Goal: Task Accomplishment & Management: Use online tool/utility

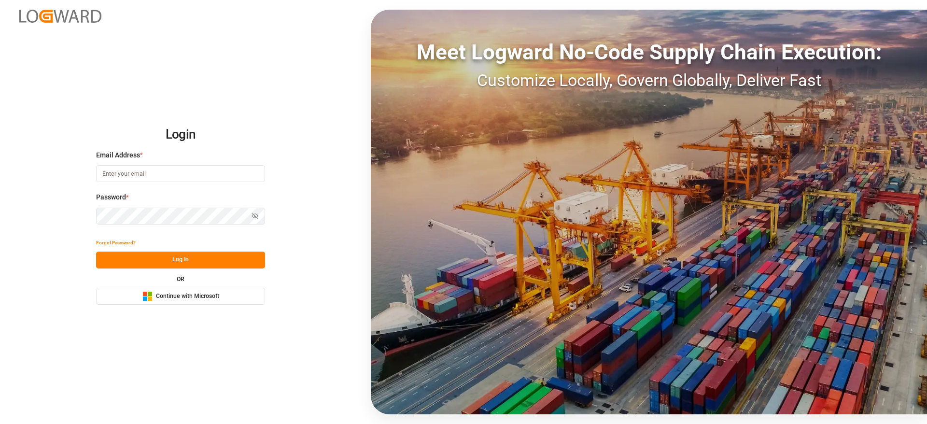
click at [199, 295] on span "Continue with Microsoft" at bounding box center [187, 296] width 63 height 9
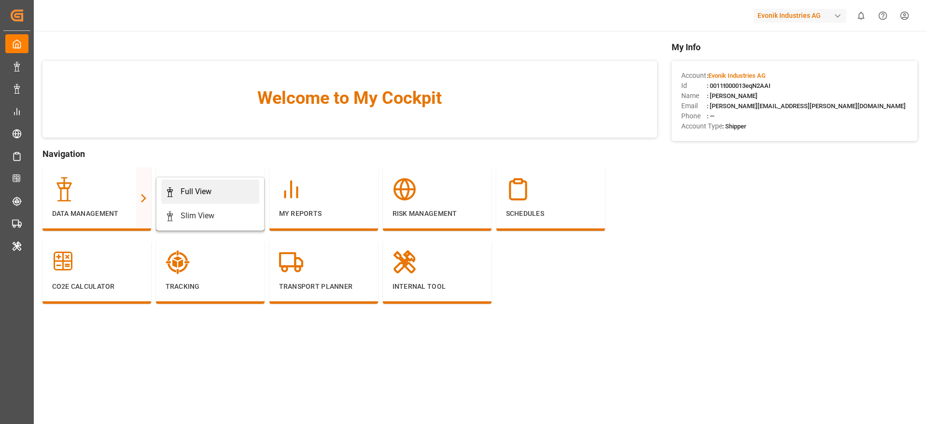
click at [188, 186] on div "Full View" at bounding box center [196, 192] width 31 height 12
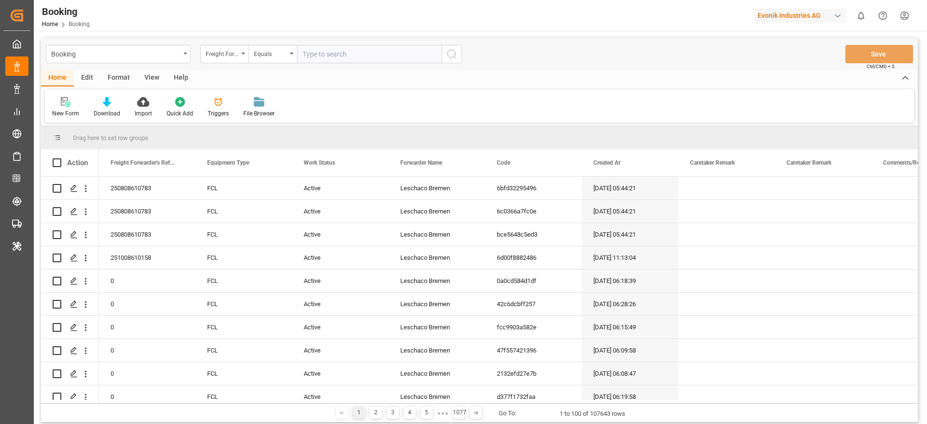
click at [129, 74] on div "Format" at bounding box center [118, 78] width 37 height 16
click at [55, 113] on div "Filter Rows" at bounding box center [66, 113] width 28 height 9
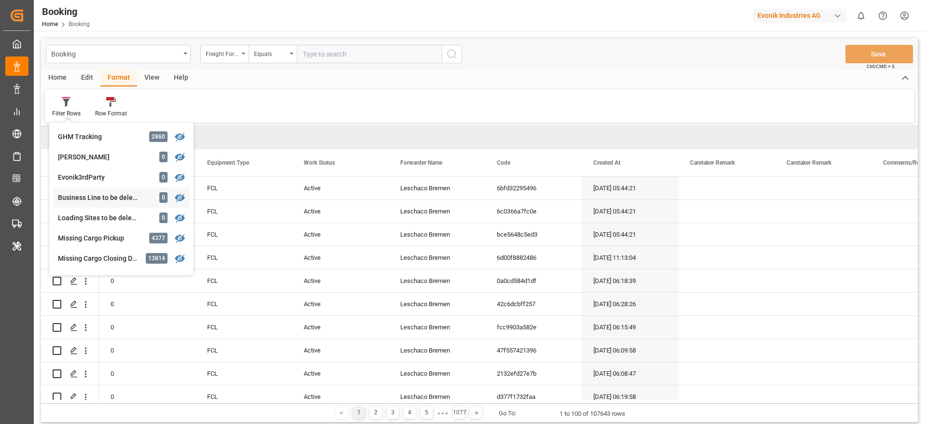
scroll to position [145, 0]
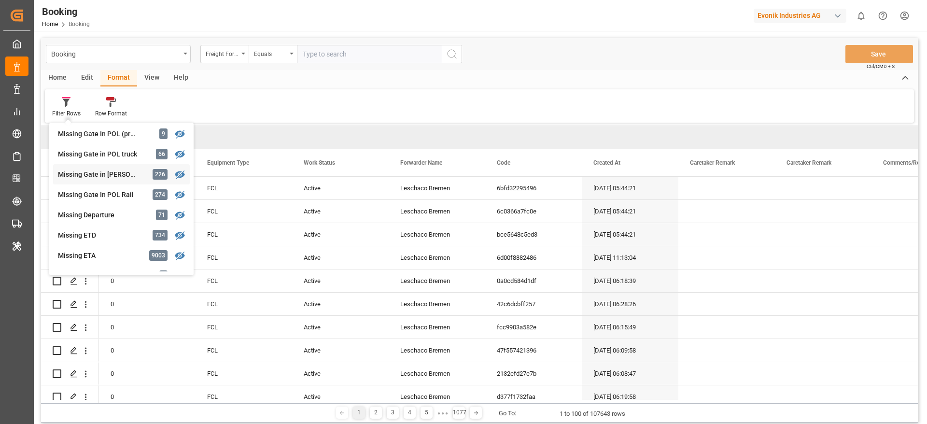
click at [126, 176] on div "Missing Gate in POL Barge" at bounding box center [100, 174] width 84 height 10
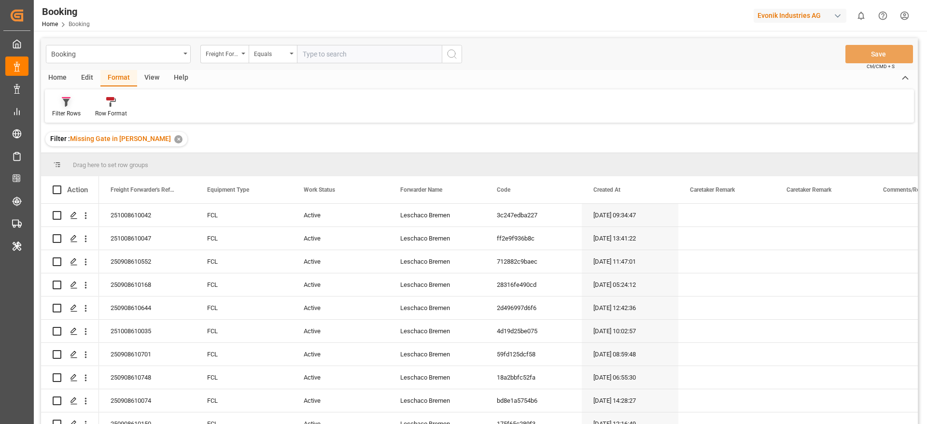
click at [80, 107] on div "Filter Rows" at bounding box center [66, 107] width 43 height 21
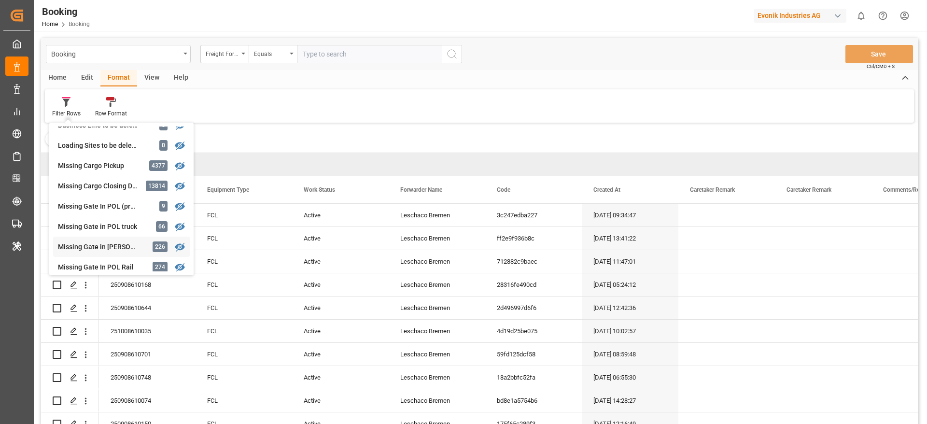
click at [103, 244] on div "Missing Gate in [PERSON_NAME]" at bounding box center [100, 247] width 84 height 10
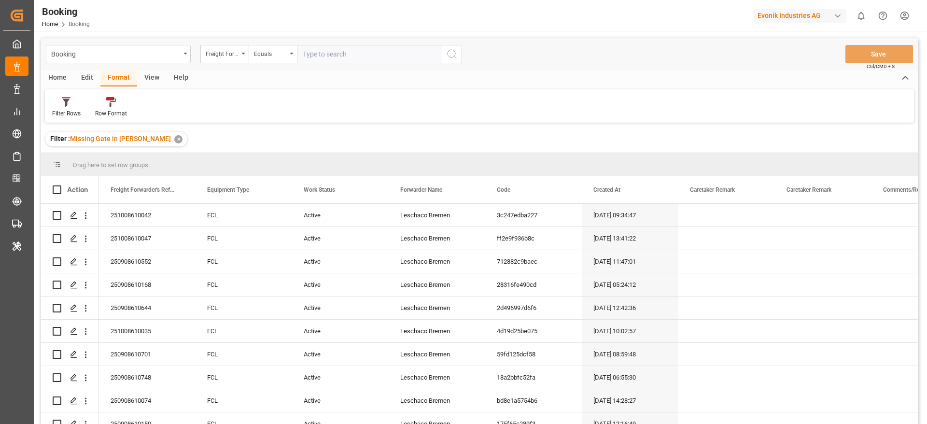
click at [154, 77] on div "View" at bounding box center [151, 78] width 29 height 16
click at [65, 113] on div "Default" at bounding box center [61, 113] width 19 height 9
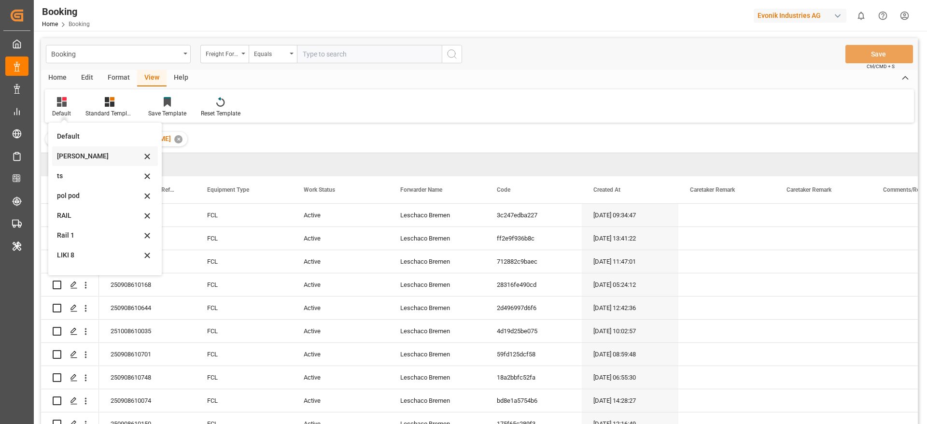
click at [85, 159] on div "[PERSON_NAME]" at bounding box center [99, 156] width 84 height 10
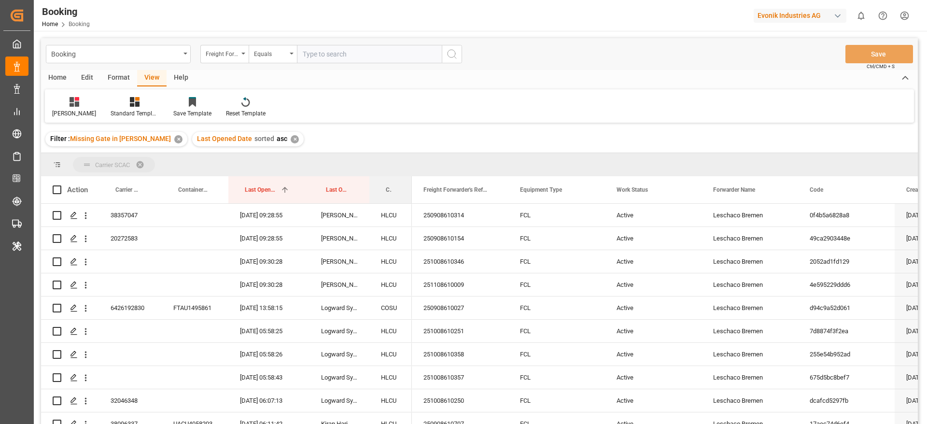
drag, startPoint x: 391, startPoint y: 184, endPoint x: 394, endPoint y: 163, distance: 21.6
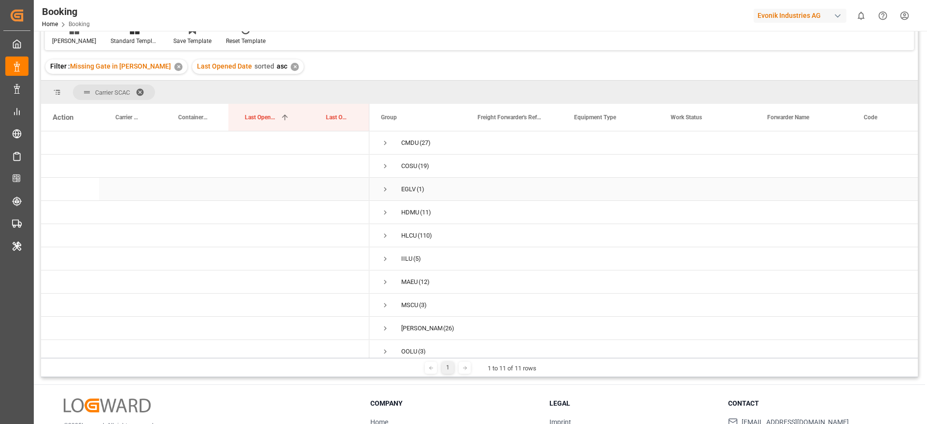
scroll to position [35, 0]
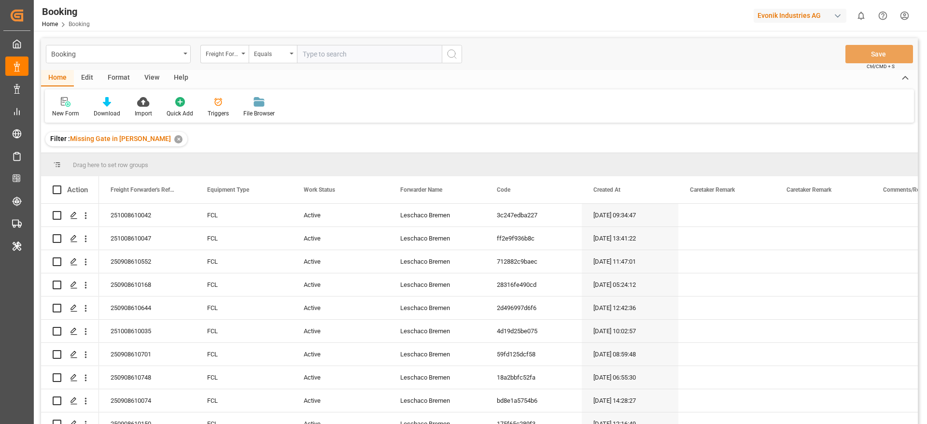
click at [151, 76] on div "View" at bounding box center [151, 78] width 29 height 16
click at [60, 103] on icon at bounding box center [62, 102] width 10 height 10
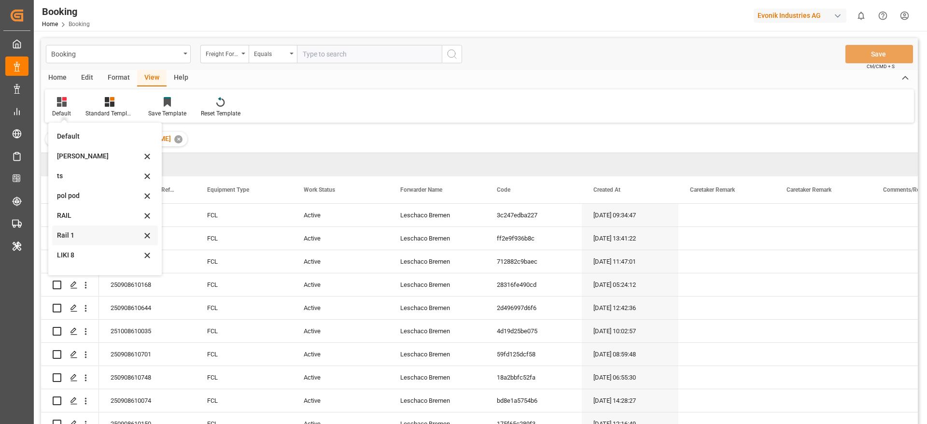
click at [70, 232] on div "Rail 1" at bounding box center [99, 235] width 84 height 10
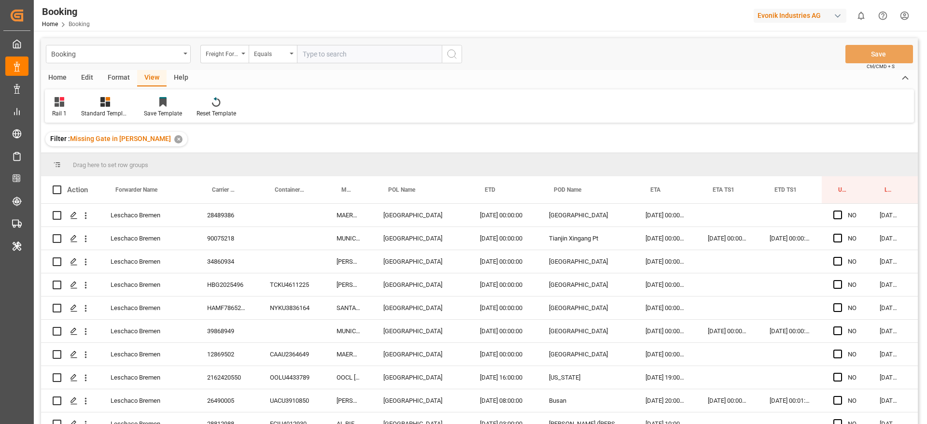
click at [350, 56] on input "text" at bounding box center [369, 54] width 145 height 18
click at [216, 51] on div "Freight Forwarder's Reference No." at bounding box center [222, 52] width 33 height 11
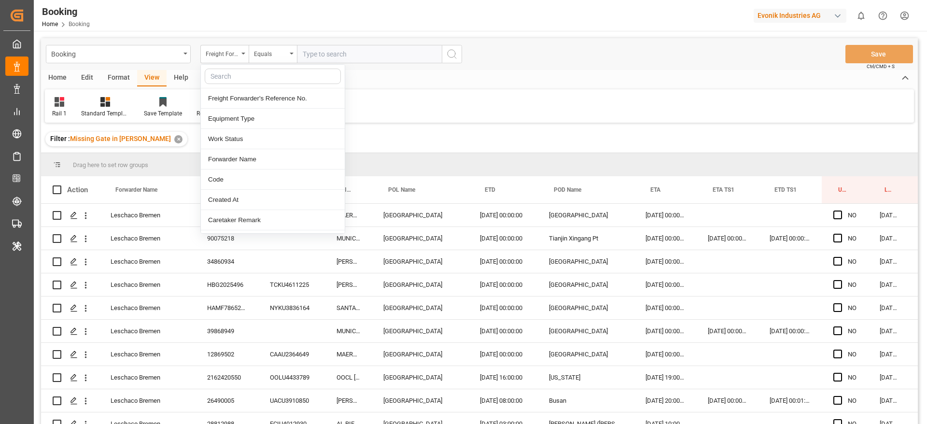
click at [217, 74] on input "text" at bounding box center [273, 76] width 136 height 15
type input "carr"
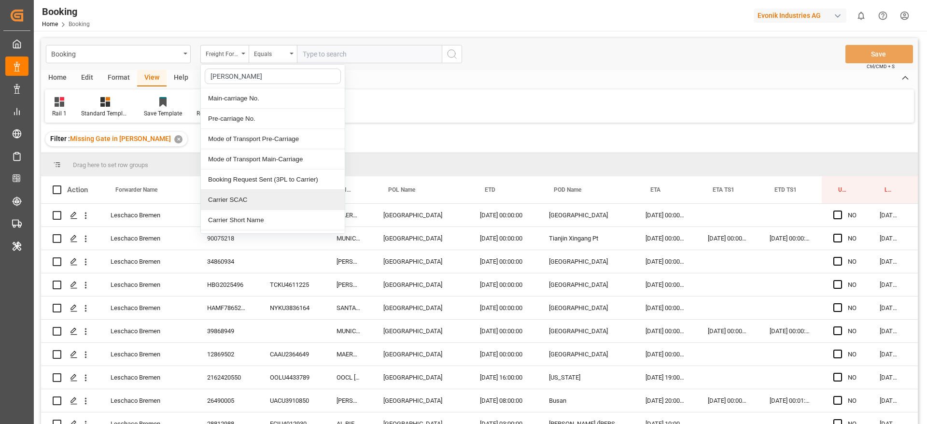
click at [225, 201] on div "Carrier SCAC" at bounding box center [273, 200] width 144 height 20
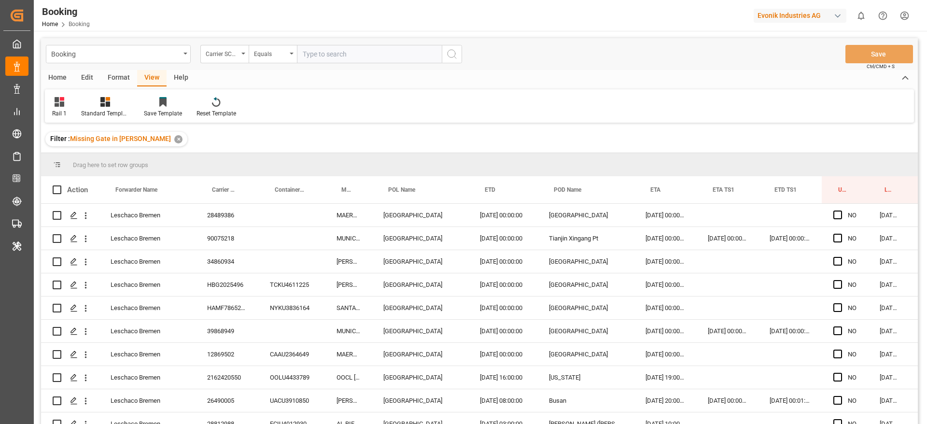
click at [312, 54] on input "text" at bounding box center [369, 54] width 145 height 18
type input "hlcu"
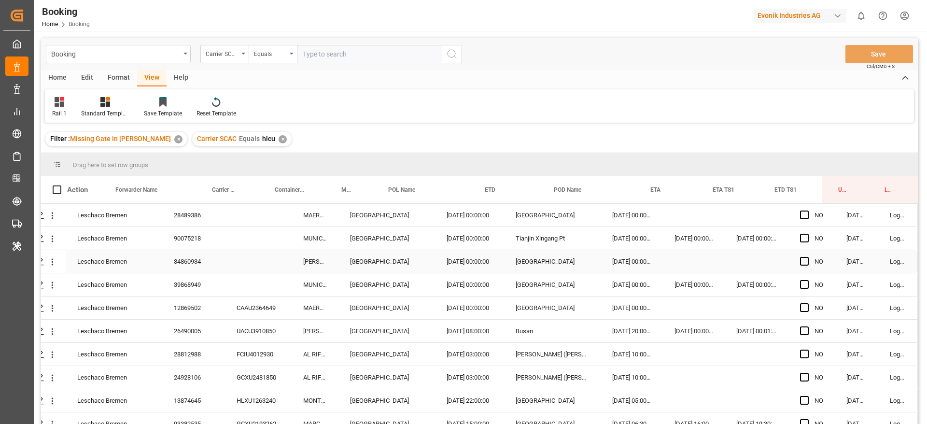
scroll to position [0, 26]
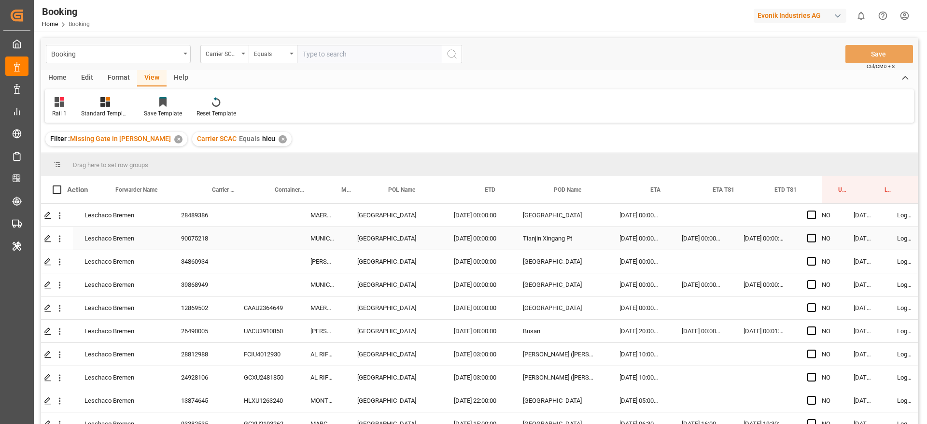
click at [207, 215] on div "28489386" at bounding box center [200, 215] width 63 height 23
click at [217, 228] on div "90075218" at bounding box center [200, 238] width 63 height 23
click at [202, 211] on div "28489386" at bounding box center [200, 215] width 63 height 23
click at [209, 244] on div "90075218" at bounding box center [200, 238] width 63 height 23
click at [813, 216] on span "Press SPACE to select this row." at bounding box center [811, 214] width 9 height 9
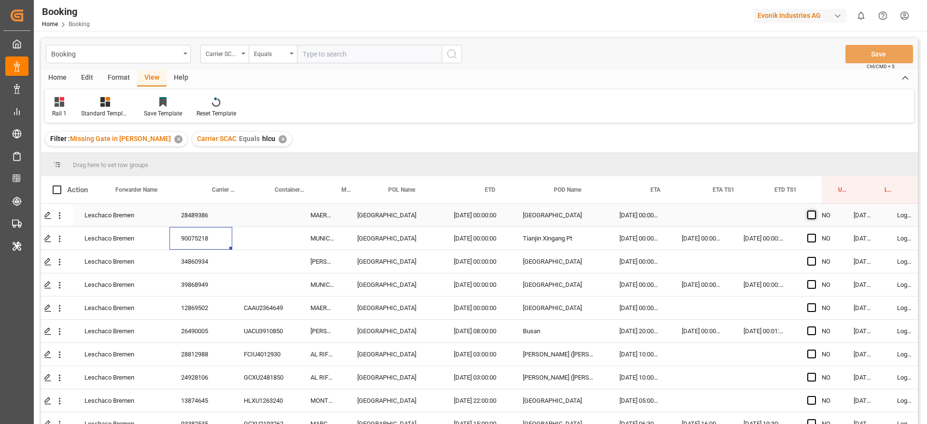
click at [814, 210] on input "Press SPACE to select this row." at bounding box center [814, 210] width 0 height 0
click at [812, 235] on span "Press SPACE to select this row." at bounding box center [811, 238] width 9 height 9
click at [814, 234] on input "Press SPACE to select this row." at bounding box center [814, 234] width 0 height 0
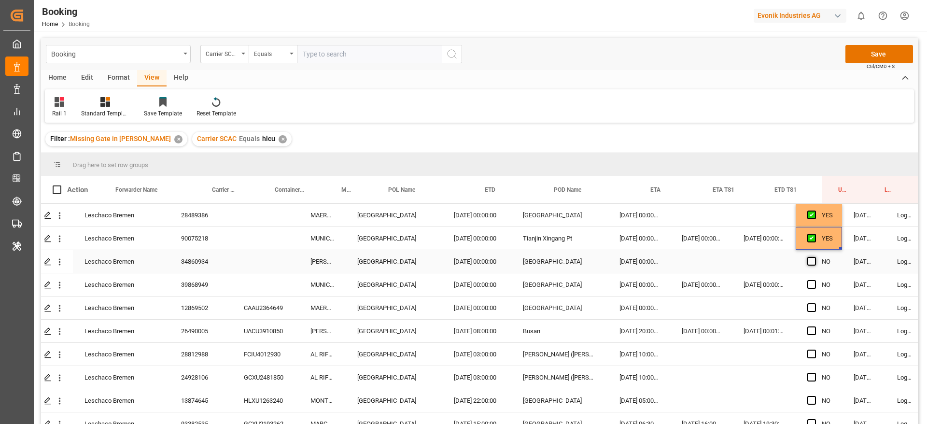
click at [814, 262] on span "Press SPACE to select this row." at bounding box center [811, 261] width 9 height 9
click at [814, 257] on input "Press SPACE to select this row." at bounding box center [814, 257] width 0 height 0
click at [810, 285] on span "Press SPACE to select this row." at bounding box center [811, 284] width 9 height 9
click at [814, 280] on input "Press SPACE to select this row." at bounding box center [814, 280] width 0 height 0
click at [259, 313] on div "CAAU2364649" at bounding box center [265, 307] width 67 height 23
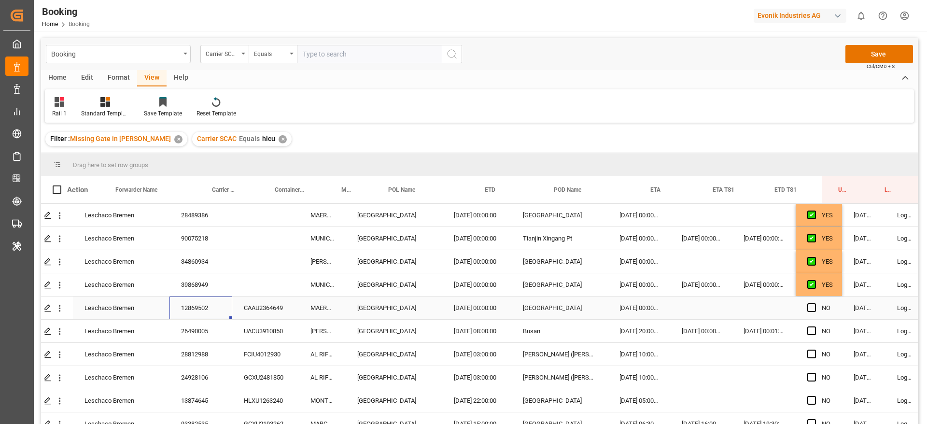
click at [204, 312] on div "12869502" at bounding box center [200, 307] width 63 height 23
click at [196, 336] on div "26490005" at bounding box center [200, 331] width 63 height 23
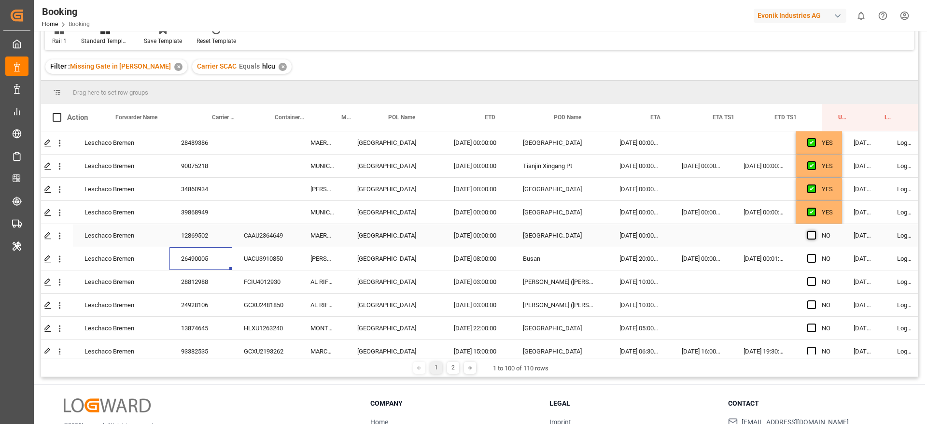
click at [812, 236] on span "Press SPACE to select this row." at bounding box center [811, 235] width 9 height 9
click at [814, 231] on input "Press SPACE to select this row." at bounding box center [814, 231] width 0 height 0
click at [811, 259] on span "Press SPACE to select this row." at bounding box center [811, 258] width 9 height 9
click at [814, 254] on input "Press SPACE to select this row." at bounding box center [814, 254] width 0 height 0
click at [234, 286] on div "FCIU4012930" at bounding box center [265, 281] width 67 height 23
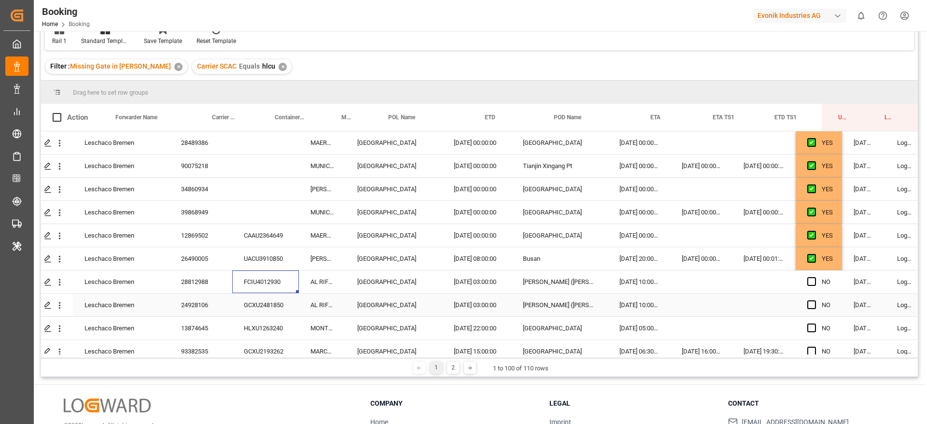
click at [259, 299] on div "GCXU2481850" at bounding box center [265, 305] width 67 height 23
click at [812, 282] on span "Press SPACE to select this row." at bounding box center [811, 281] width 9 height 9
click at [814, 277] on input "Press SPACE to select this row." at bounding box center [814, 277] width 0 height 0
click at [812, 303] on span "Press SPACE to select this row." at bounding box center [811, 304] width 9 height 9
click at [814, 300] on input "Press SPACE to select this row." at bounding box center [814, 300] width 0 height 0
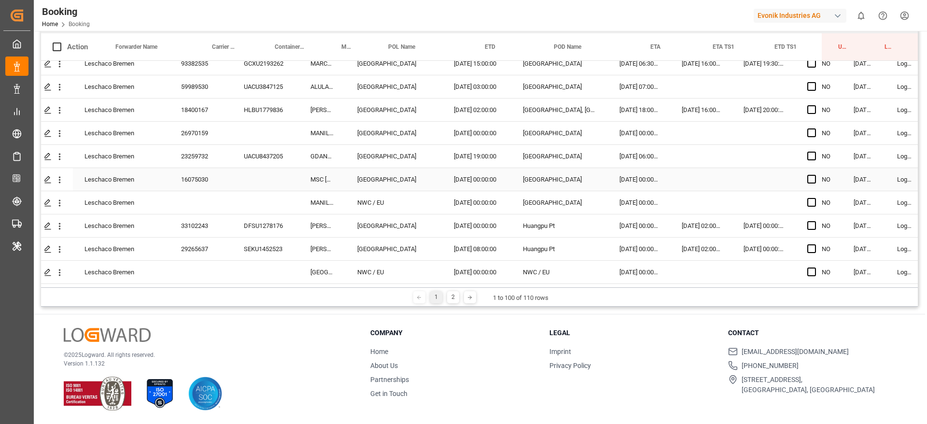
scroll to position [290, 26]
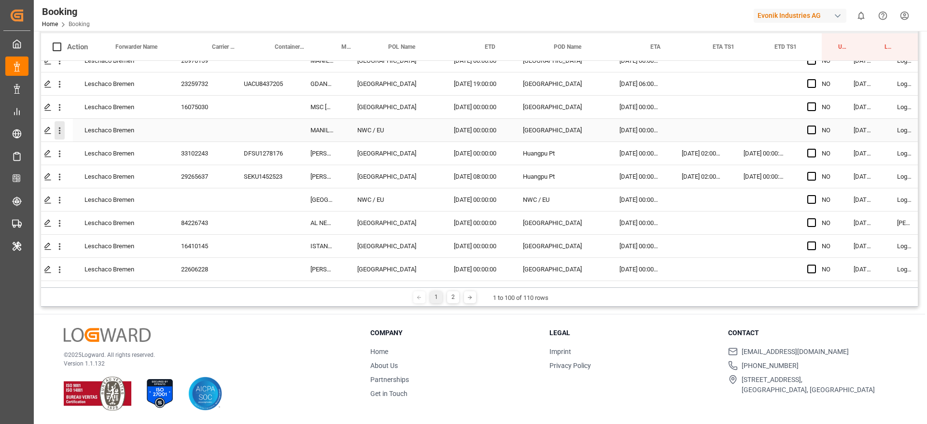
click at [60, 136] on button "open menu" at bounding box center [60, 130] width 10 height 18
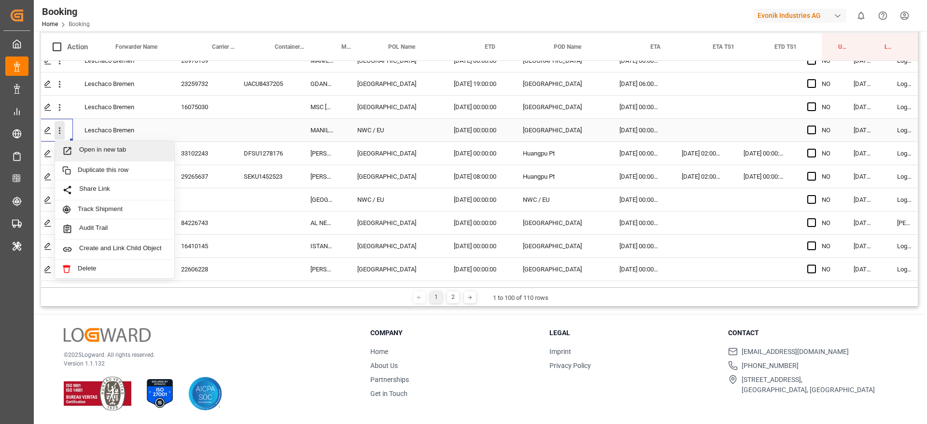
click at [118, 151] on span "Open in new tab" at bounding box center [123, 151] width 88 height 10
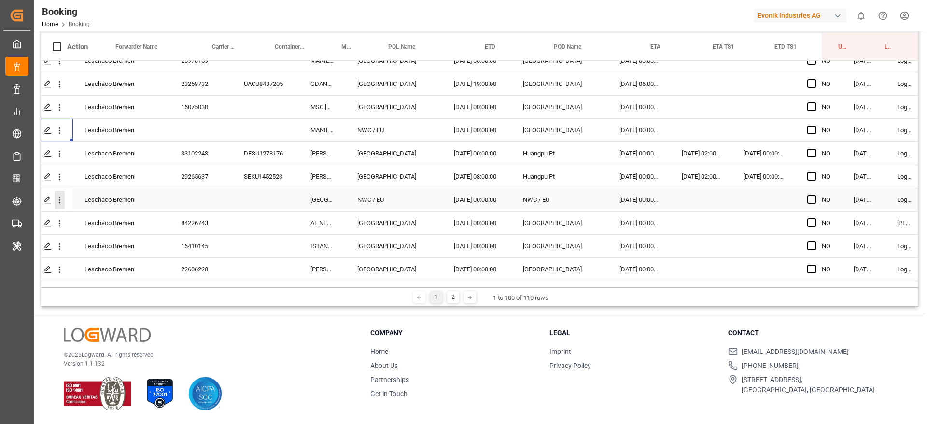
click at [62, 203] on icon "open menu" at bounding box center [60, 200] width 10 height 10
click at [108, 218] on span "Open in new tab" at bounding box center [123, 220] width 88 height 10
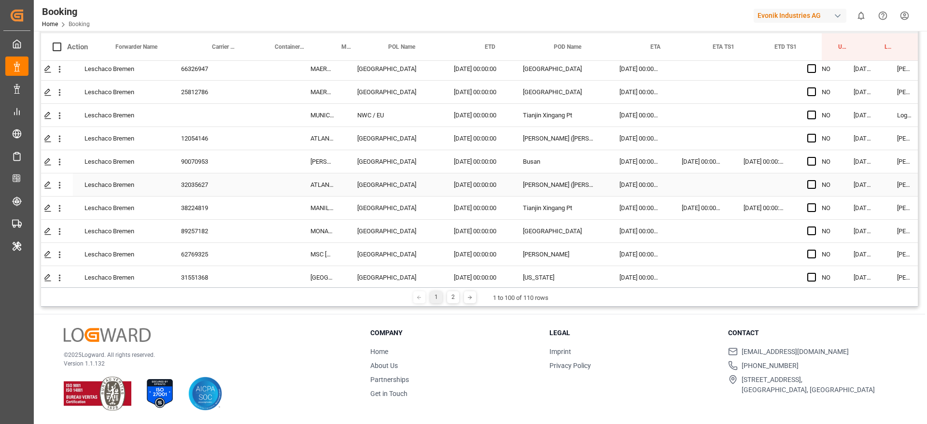
scroll to position [1808, 26]
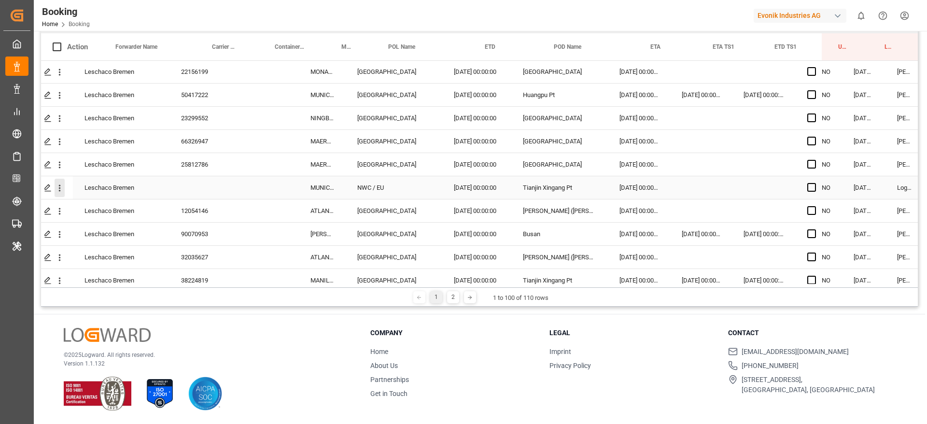
click at [60, 188] on icon "open menu" at bounding box center [60, 188] width 2 height 7
click at [98, 214] on div "Open in new tab" at bounding box center [114, 208] width 119 height 20
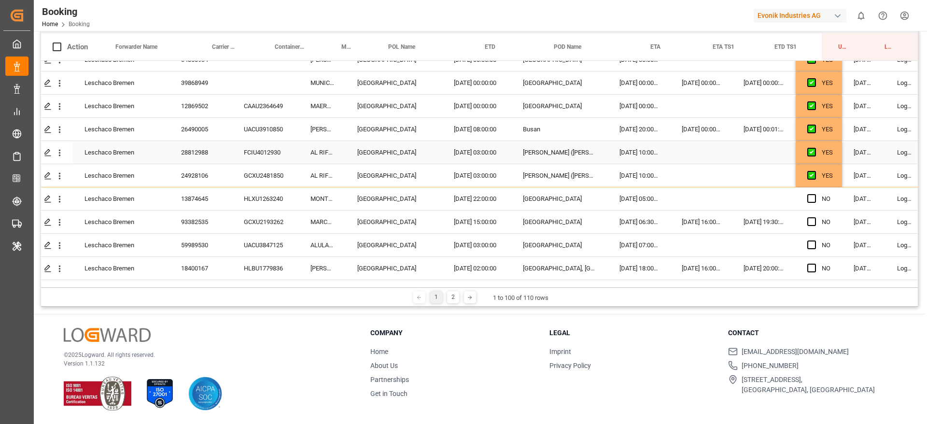
scroll to position [72, 26]
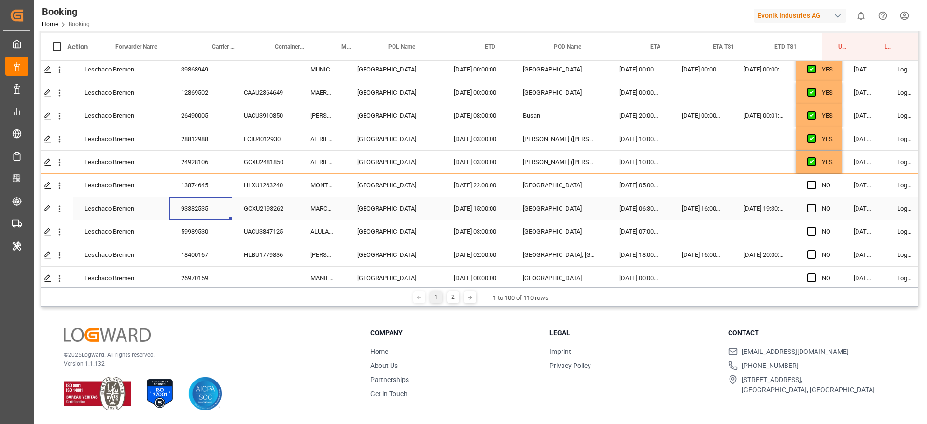
click at [194, 206] on div "93382535" at bounding box center [200, 208] width 63 height 23
click at [254, 209] on div "GCXU2193262" at bounding box center [265, 208] width 67 height 23
click at [267, 228] on div "UACU3847125" at bounding box center [265, 231] width 67 height 23
click at [280, 251] on div "HLBU1779836" at bounding box center [265, 254] width 67 height 23
click at [811, 185] on span "Press SPACE to select this row." at bounding box center [811, 185] width 9 height 9
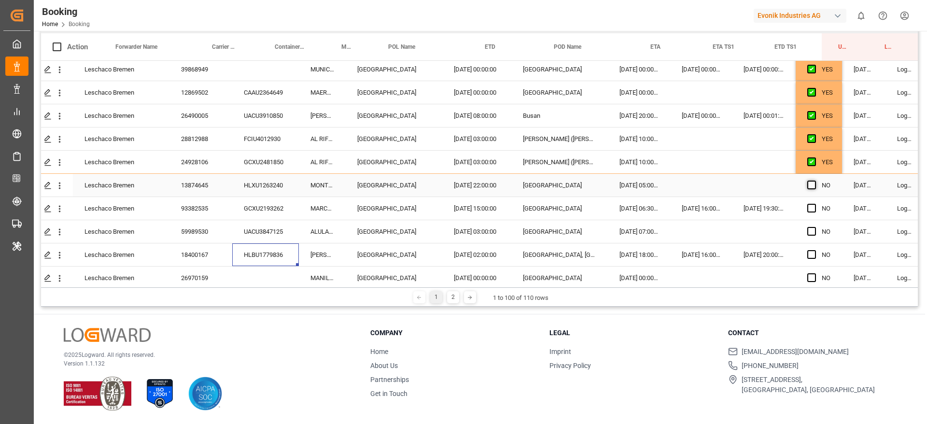
click at [814, 181] on input "Press SPACE to select this row." at bounding box center [814, 181] width 0 height 0
click at [814, 215] on div "Press SPACE to select this row." at bounding box center [814, 208] width 14 height 22
click at [812, 207] on span "Press SPACE to select this row." at bounding box center [811, 208] width 9 height 9
click at [814, 204] on input "Press SPACE to select this row." at bounding box center [814, 204] width 0 height 0
click at [808, 234] on span "Press SPACE to select this row." at bounding box center [811, 231] width 9 height 9
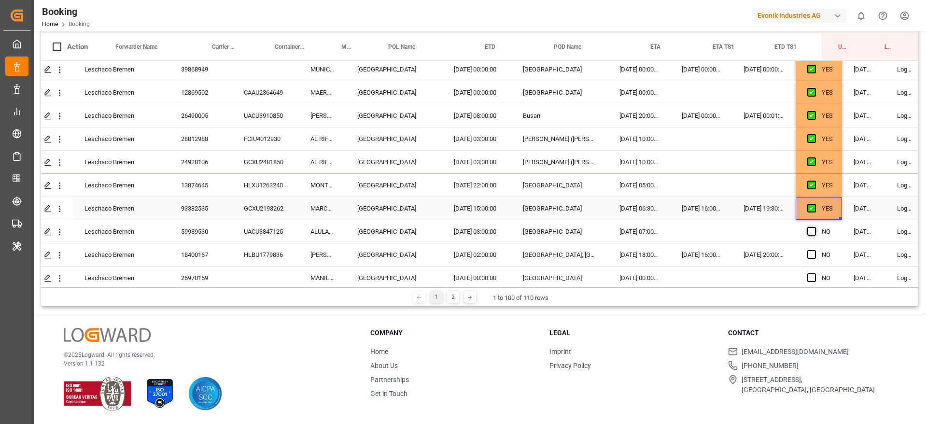
click at [814, 227] on input "Press SPACE to select this row." at bounding box center [814, 227] width 0 height 0
click at [255, 256] on div "HLBU1779836" at bounding box center [265, 254] width 67 height 23
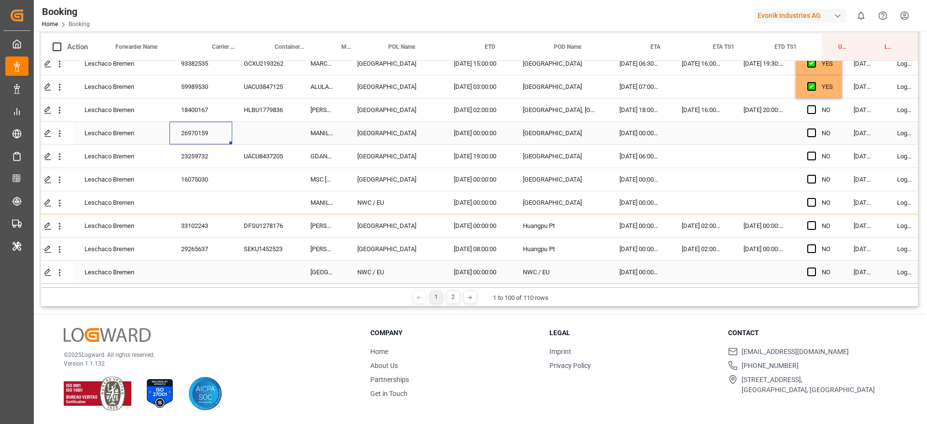
click at [201, 135] on div "26970159" at bounding box center [200, 133] width 63 height 23
click at [812, 110] on span "Press SPACE to select this row." at bounding box center [811, 109] width 9 height 9
click at [814, 105] on input "Press SPACE to select this row." at bounding box center [814, 105] width 0 height 0
click at [222, 160] on div "23259732" at bounding box center [200, 156] width 63 height 23
click at [259, 154] on div "UACU8437205" at bounding box center [265, 156] width 67 height 23
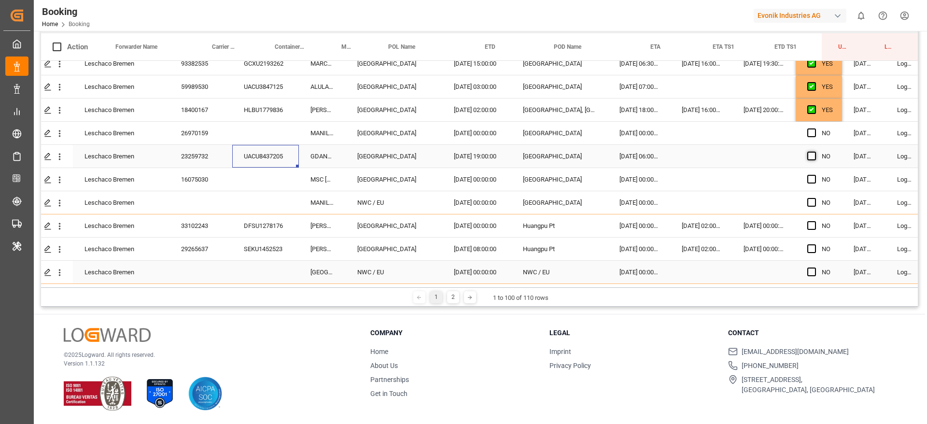
click at [813, 155] on span "Press SPACE to select this row." at bounding box center [811, 156] width 9 height 9
click at [814, 152] on input "Press SPACE to select this row." at bounding box center [814, 152] width 0 height 0
click at [213, 139] on div "26970159" at bounding box center [200, 133] width 63 height 23
click at [812, 130] on span "Press SPACE to select this row." at bounding box center [811, 132] width 9 height 9
click at [814, 128] on input "Press SPACE to select this row." at bounding box center [814, 128] width 0 height 0
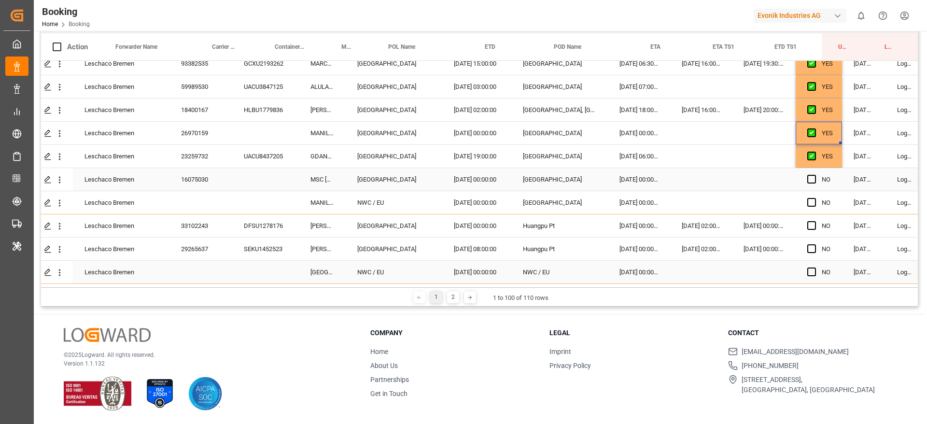
click at [219, 176] on div "16075030" at bounding box center [200, 179] width 63 height 23
click at [208, 227] on div "33102243" at bounding box center [200, 225] width 63 height 23
click at [207, 250] on div "29265637" at bounding box center [200, 249] width 63 height 23
click at [807, 227] on span "Press SPACE to select this row." at bounding box center [811, 225] width 9 height 9
click at [814, 221] on input "Press SPACE to select this row." at bounding box center [814, 221] width 0 height 0
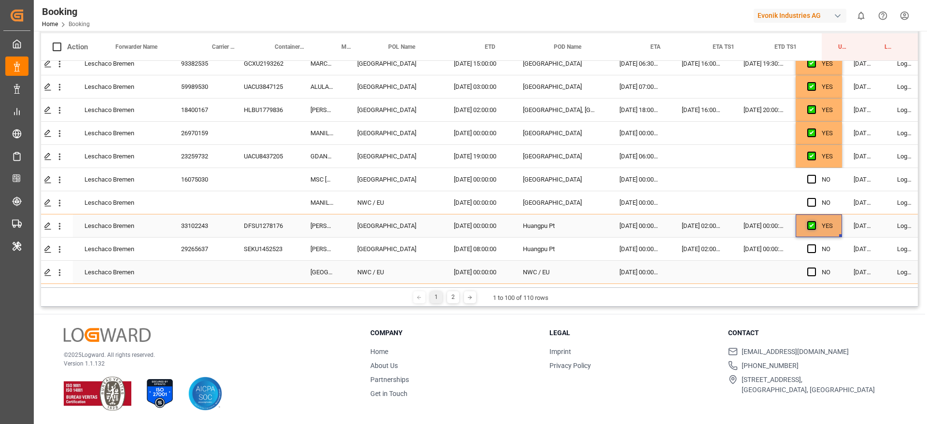
click at [812, 225] on span "Press SPACE to select this row." at bounding box center [811, 225] width 9 height 9
click at [814, 221] on input "Press SPACE to select this row." at bounding box center [814, 221] width 0 height 0
click at [810, 226] on span "Press SPACE to select this row." at bounding box center [811, 225] width 9 height 9
click at [814, 221] on input "Press SPACE to select this row." at bounding box center [814, 221] width 0 height 0
click at [812, 245] on span "Press SPACE to select this row." at bounding box center [811, 248] width 9 height 9
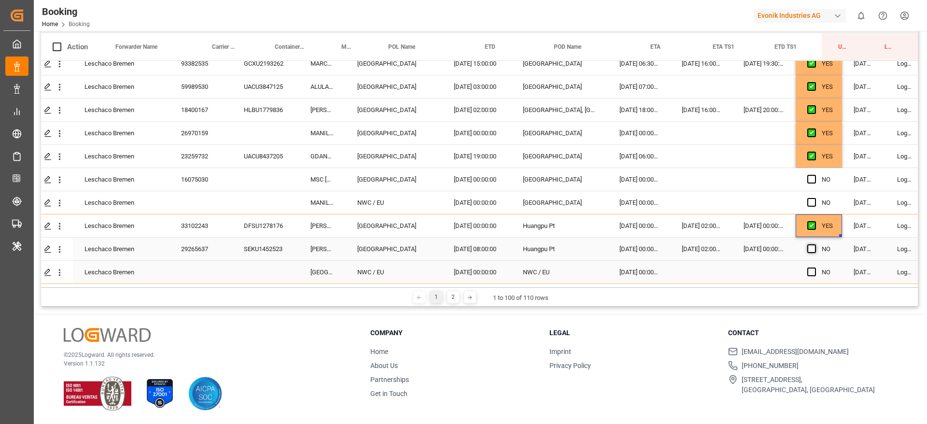
click at [814, 244] on input "Press SPACE to select this row." at bounding box center [814, 244] width 0 height 0
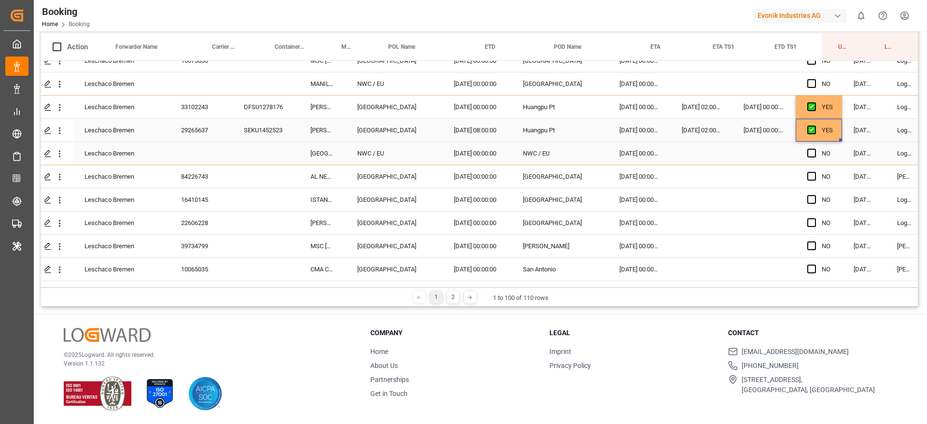
scroll to position [362, 26]
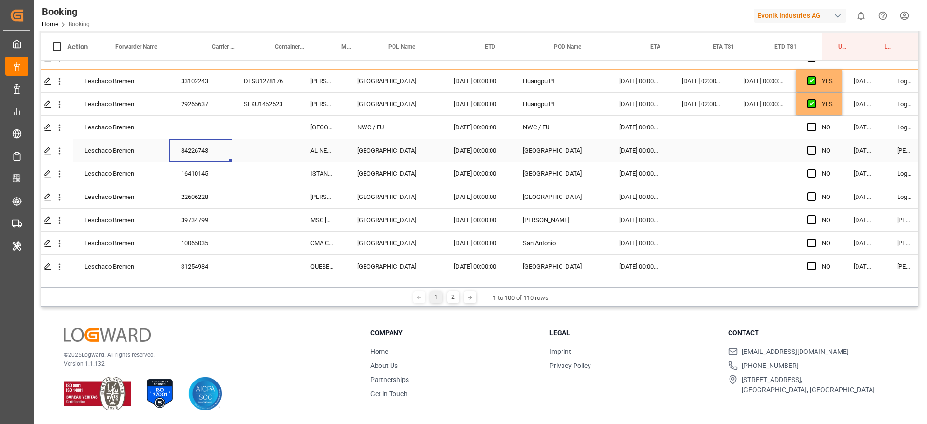
click at [192, 146] on div "84226743" at bounding box center [200, 150] width 63 height 23
click at [213, 172] on div "16410145" at bounding box center [200, 173] width 63 height 23
click at [188, 196] on div "22606228" at bounding box center [200, 196] width 63 height 23
click at [813, 151] on span "Press SPACE to select this row." at bounding box center [811, 150] width 9 height 9
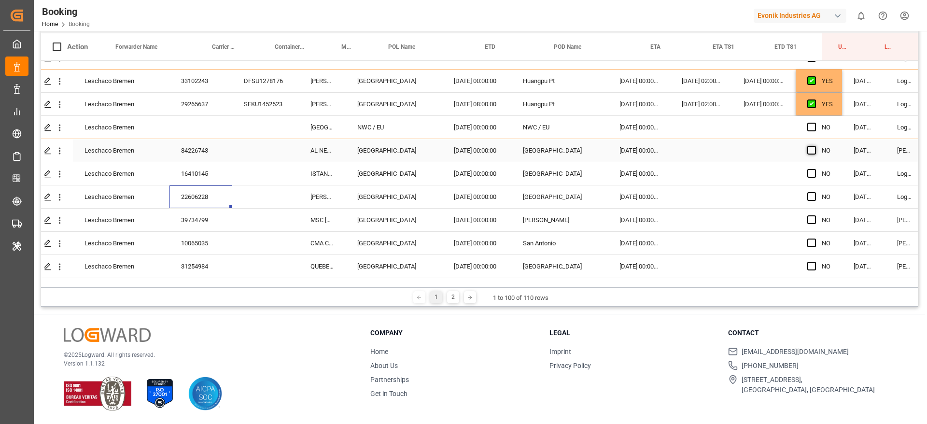
click at [814, 146] on input "Press SPACE to select this row." at bounding box center [814, 146] width 0 height 0
click at [224, 192] on div "22606228" at bounding box center [200, 196] width 63 height 23
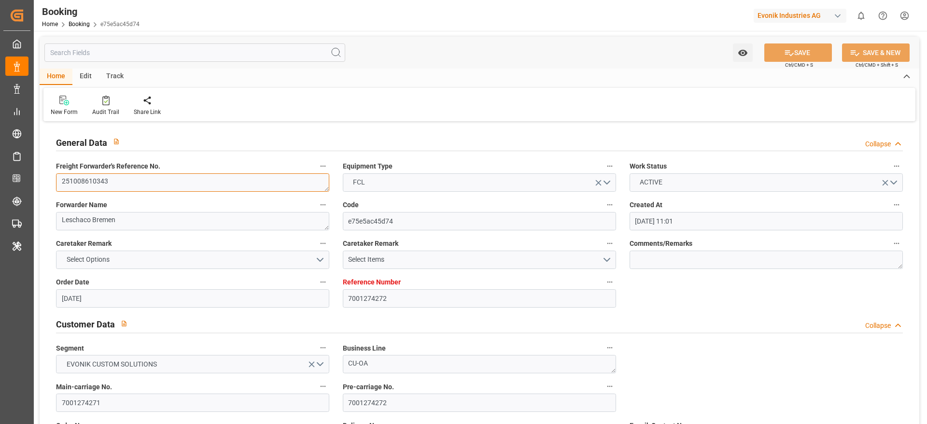
click at [132, 188] on textarea "251008610343" at bounding box center [192, 182] width 273 height 18
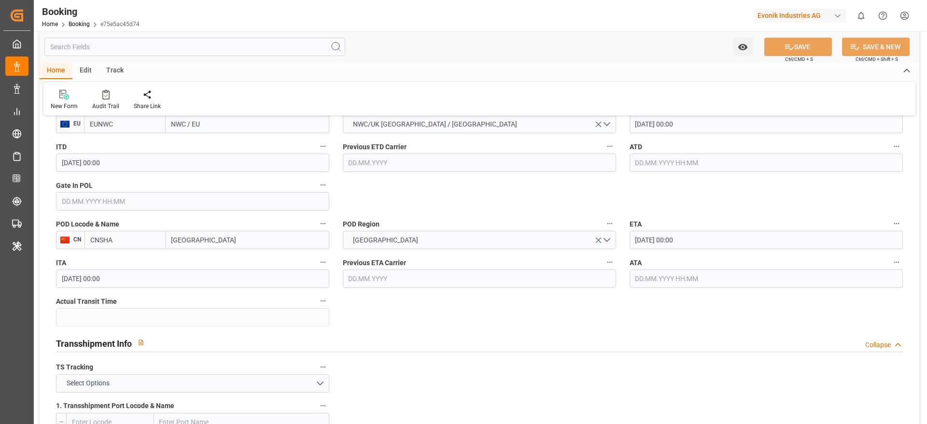
scroll to position [869, 0]
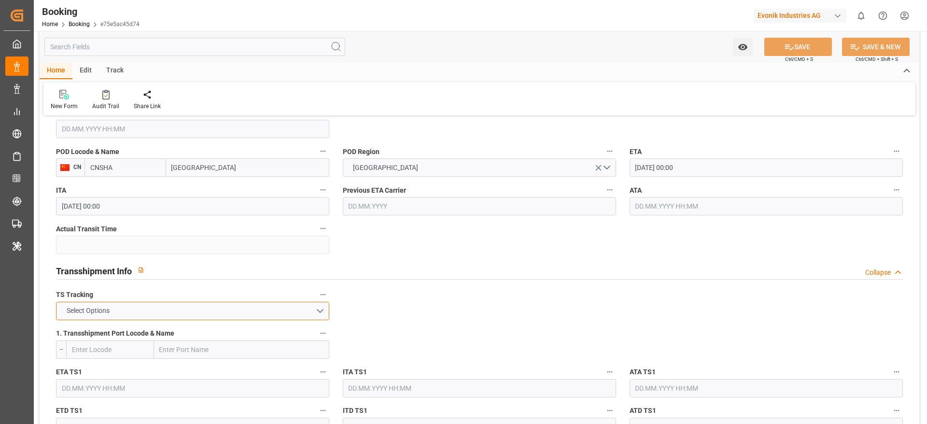
click at [165, 282] on button "Select Options" at bounding box center [192, 311] width 273 height 18
click at [159, 282] on div "FALSE" at bounding box center [192, 333] width 272 height 20
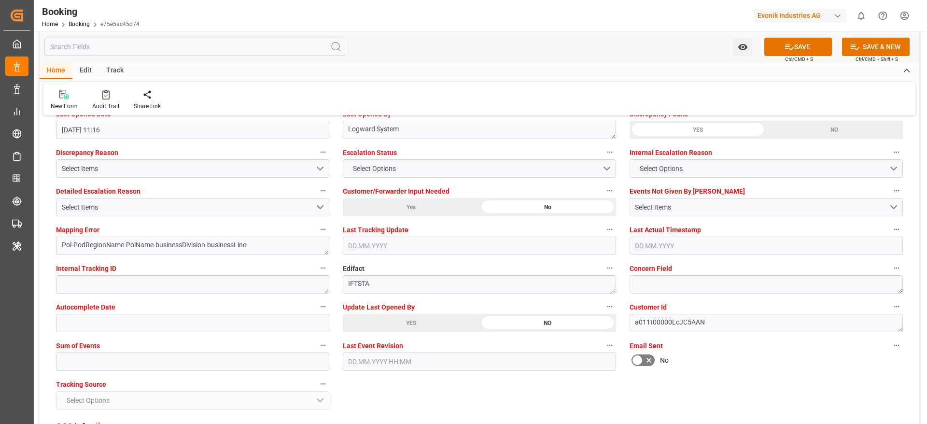
scroll to position [1810, 0]
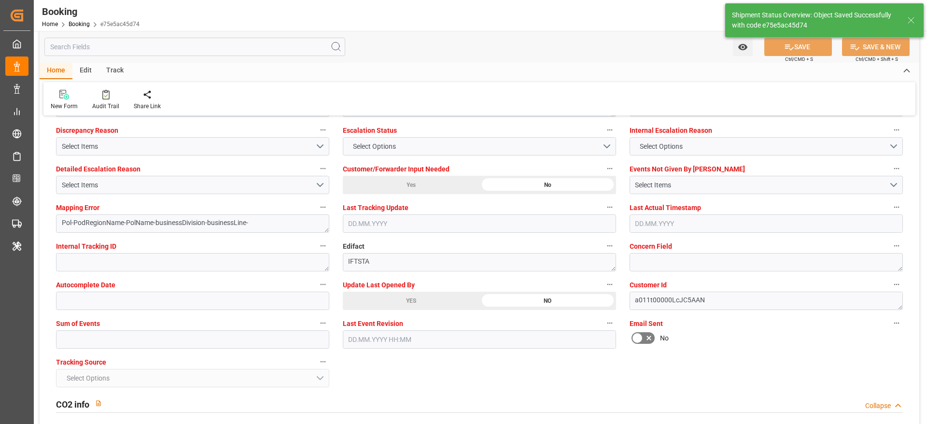
type textarea "Likitha devaraj"
type textarea "Pol-PodRegionName-businessDivision-businessLine-"
type input "17.09.2025 06:44"
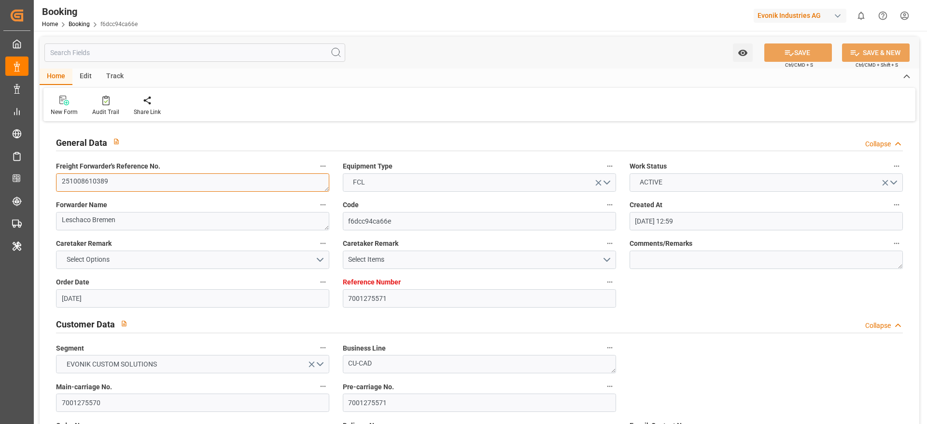
click at [151, 181] on textarea "251008610389" at bounding box center [192, 182] width 273 height 18
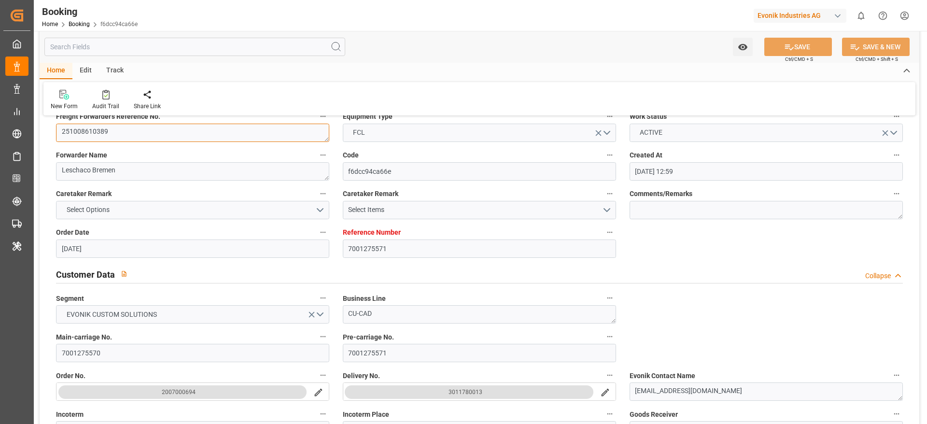
scroll to position [72, 0]
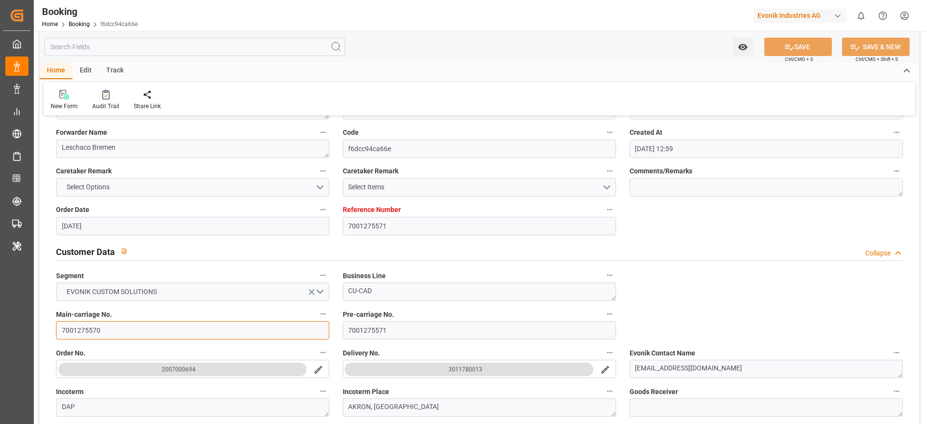
click at [112, 326] on input "7001275570" at bounding box center [192, 330] width 273 height 18
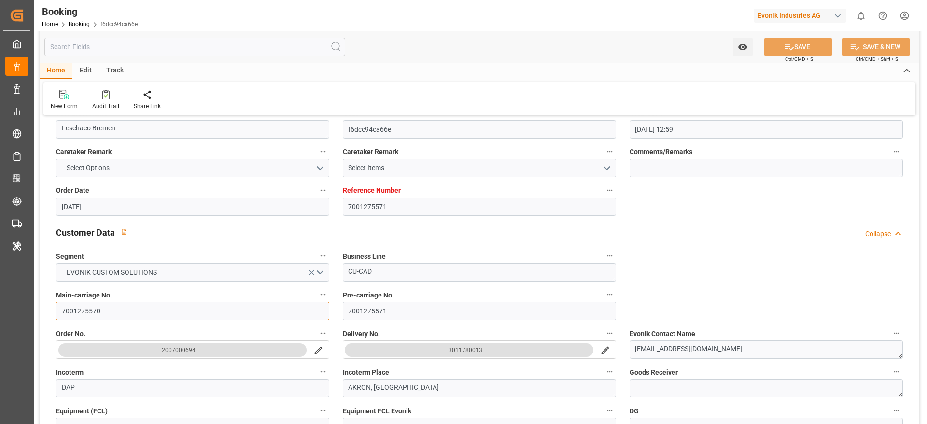
scroll to position [145, 0]
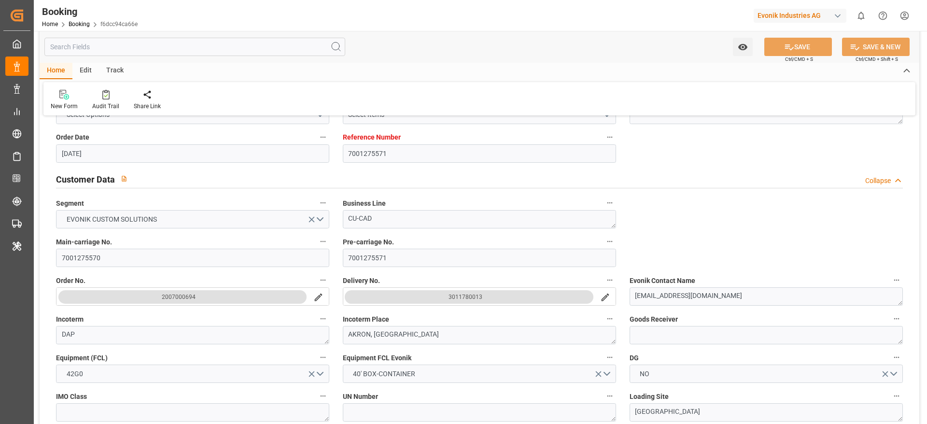
click at [600, 301] on button "search button" at bounding box center [605, 297] width 20 height 18
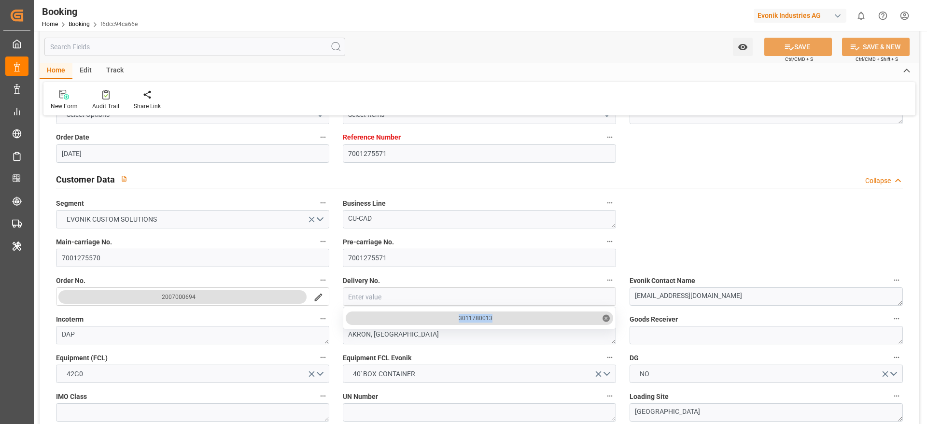
drag, startPoint x: 452, startPoint y: 317, endPoint x: 521, endPoint y: 324, distance: 69.4
copy div "3011780013"
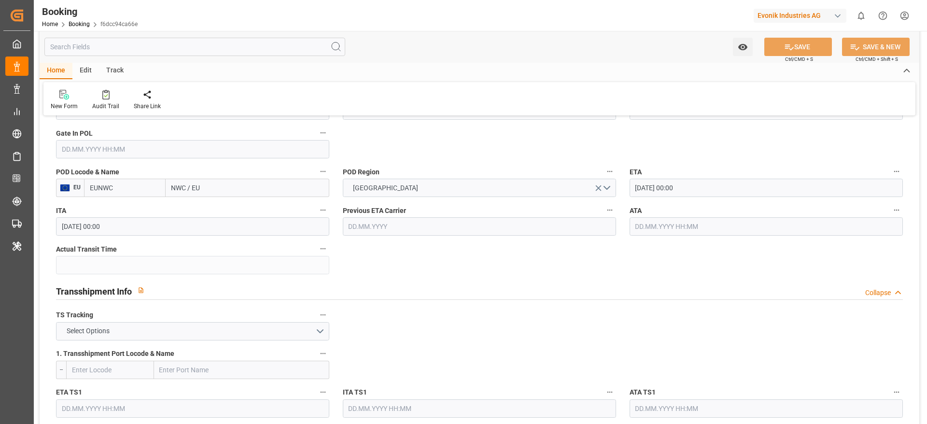
scroll to position [941, 0]
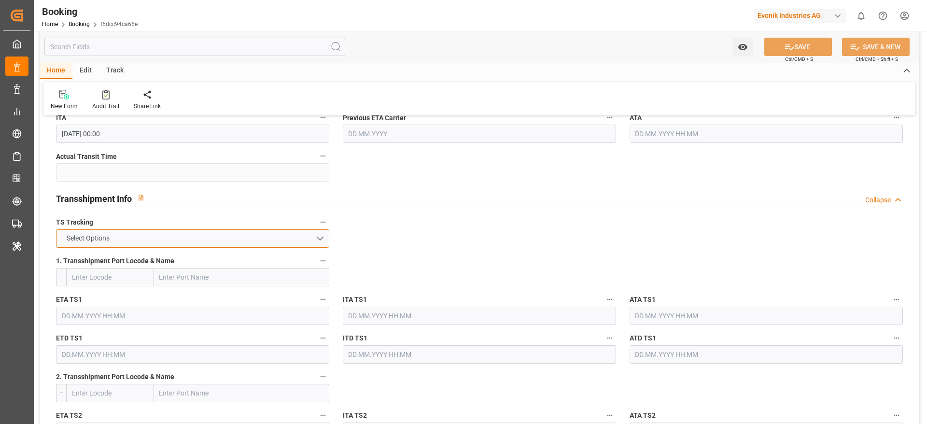
click at [142, 235] on button "Select Options" at bounding box center [192, 238] width 273 height 18
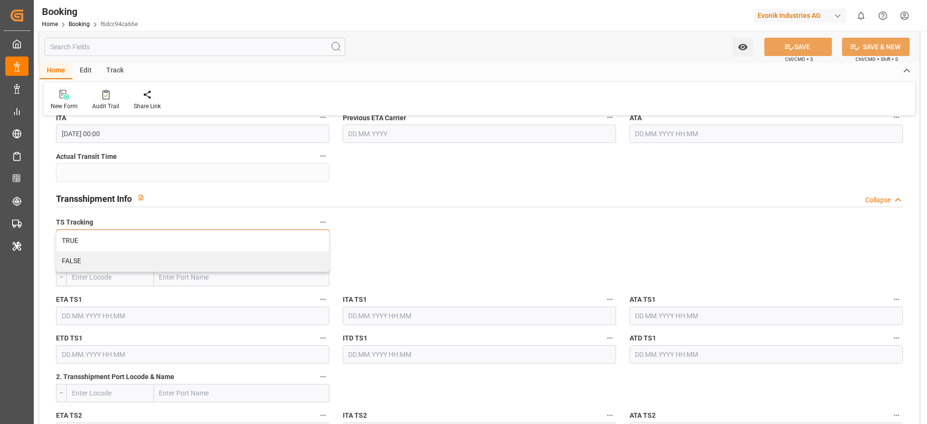
click at [133, 260] on div "FALSE" at bounding box center [192, 261] width 272 height 20
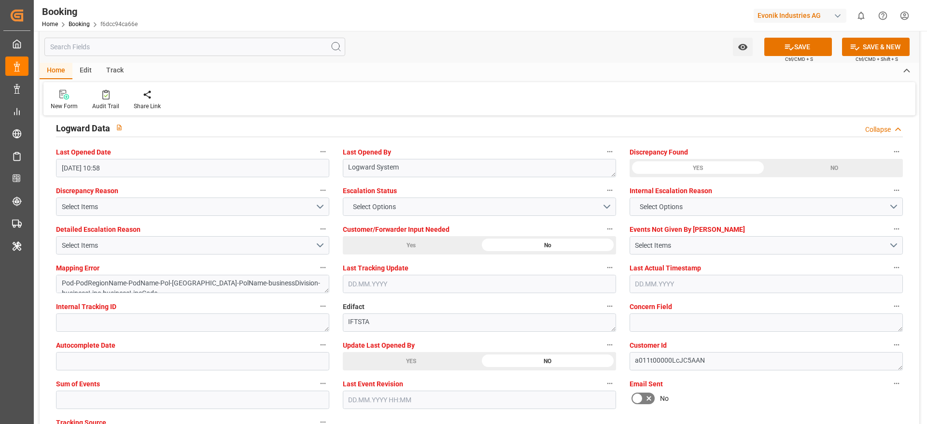
scroll to position [1810, 0]
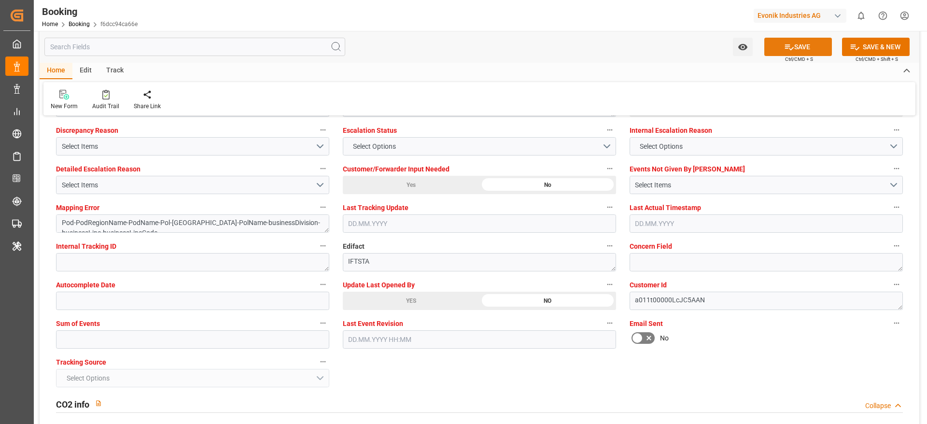
click at [811, 51] on button "SAVE" at bounding box center [798, 47] width 68 height 18
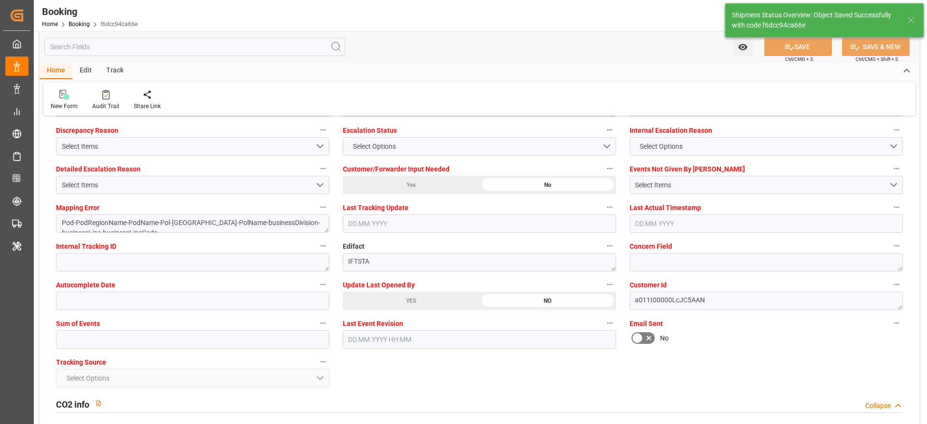
type textarea "[PERSON_NAME]"
type textarea "Pod-PodRegionName-Pol-PodRegionName-businessDivision-businessLine-"
type input "[DATE] 06:45"
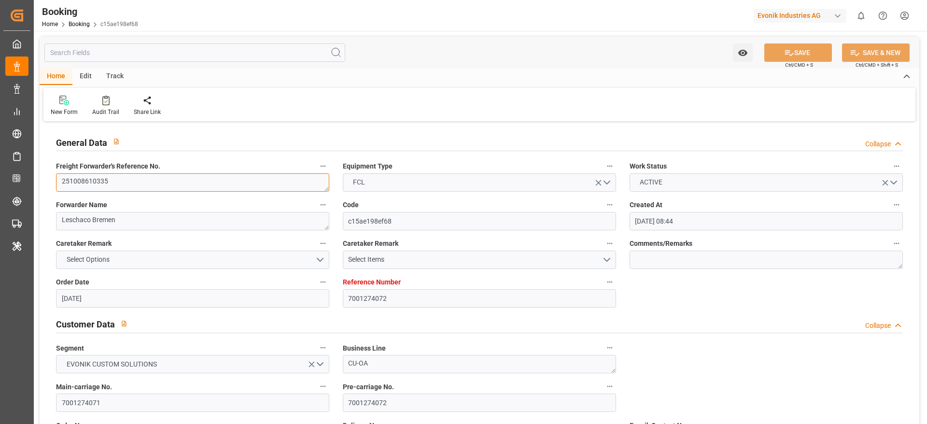
click at [132, 179] on textarea "251008610335" at bounding box center [192, 182] width 273 height 18
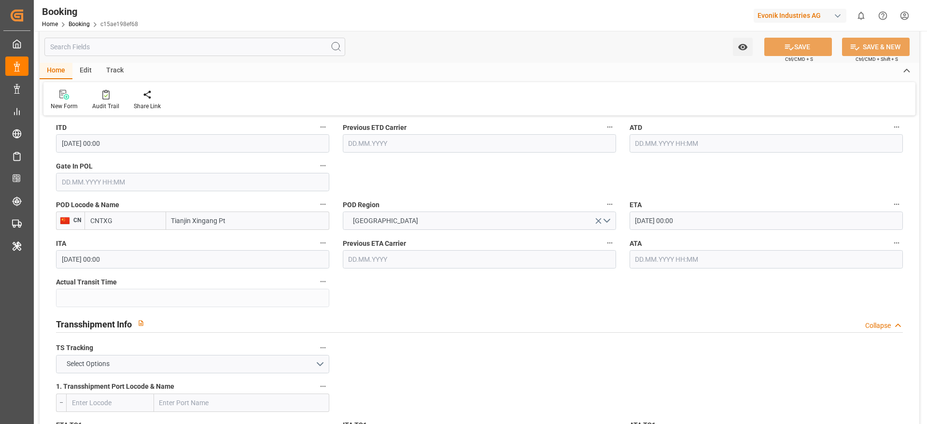
scroll to position [869, 0]
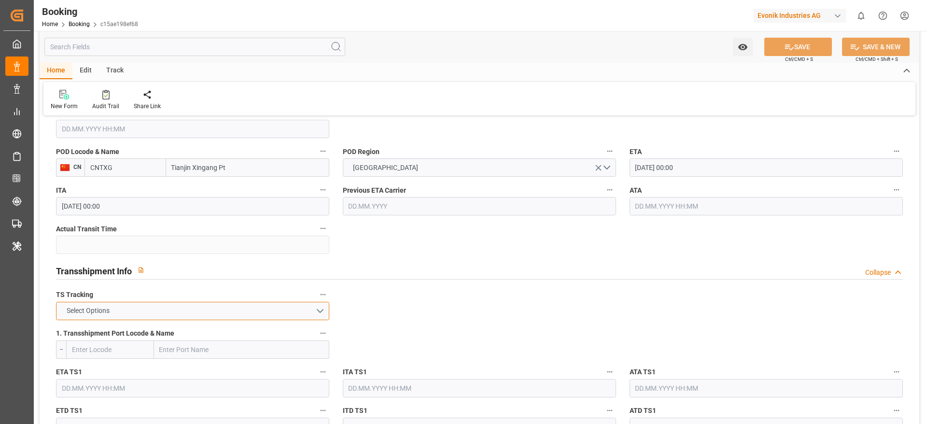
click at [126, 314] on button "Select Options" at bounding box center [192, 311] width 273 height 18
click at [119, 331] on div "FALSE" at bounding box center [192, 333] width 272 height 20
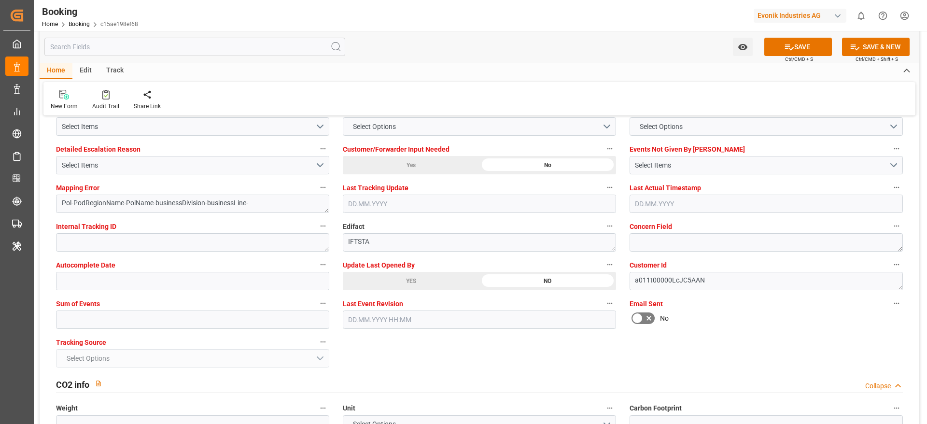
scroll to position [1883, 0]
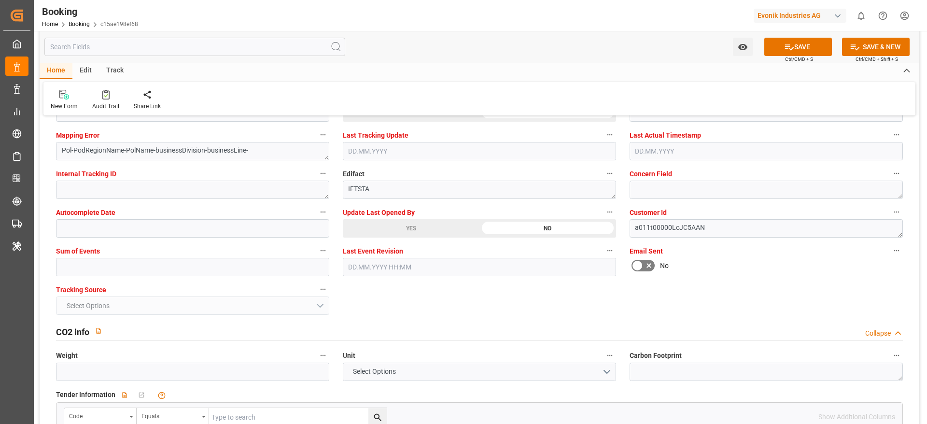
click at [812, 56] on span "Ctrl/CMD + S" at bounding box center [799, 59] width 28 height 7
click at [800, 53] on button "SAVE" at bounding box center [798, 47] width 68 height 18
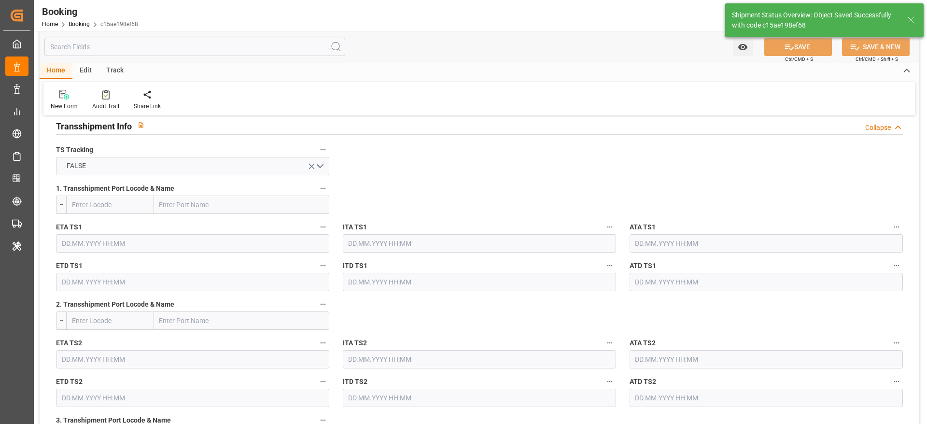
type input "17.09.2025 06:45"
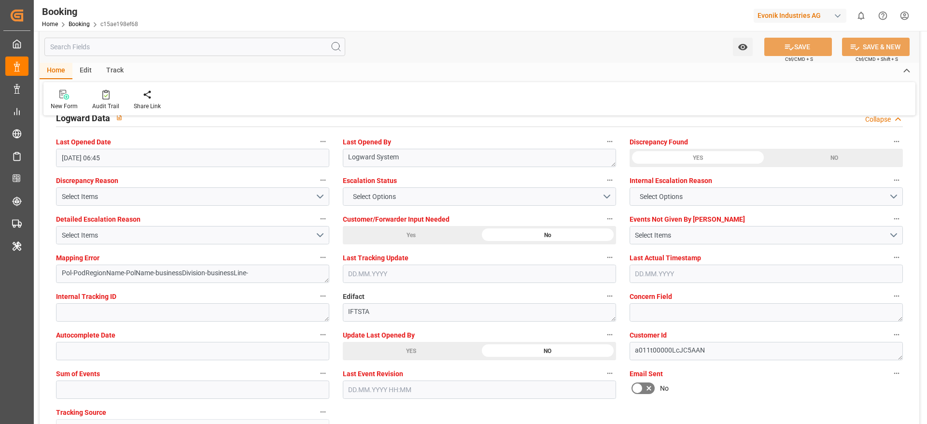
scroll to position [1738, 0]
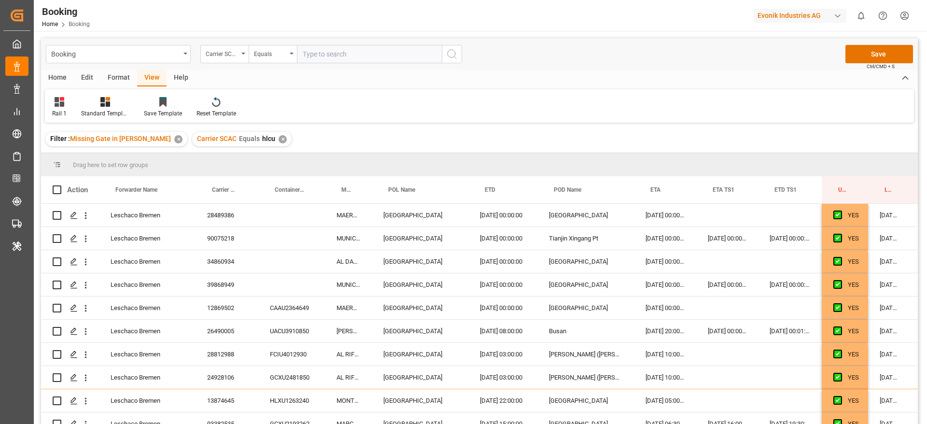
scroll to position [362, 26]
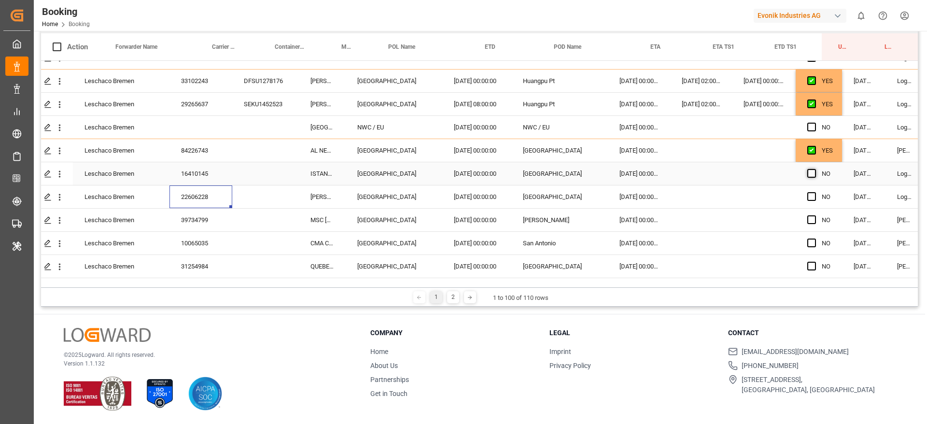
click at [816, 173] on div "Press SPACE to select this row." at bounding box center [814, 174] width 14 height 22
click at [769, 168] on div "Press SPACE to select this row." at bounding box center [764, 173] width 64 height 23
click at [810, 173] on span "Press SPACE to select this row." at bounding box center [811, 173] width 9 height 9
click at [814, 169] on input "Press SPACE to select this row." at bounding box center [814, 169] width 0 height 0
click at [204, 197] on div "22606228" at bounding box center [200, 196] width 63 height 23
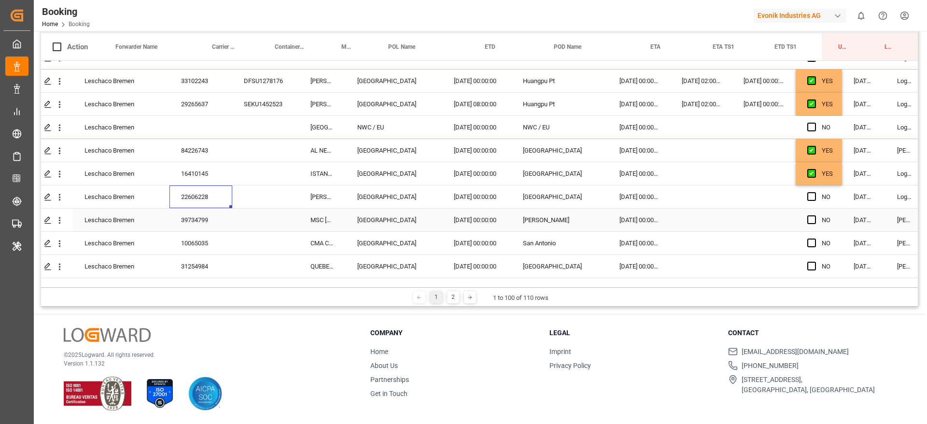
click at [223, 218] on div "39734799" at bounding box center [200, 220] width 63 height 23
click at [196, 238] on div "10065035" at bounding box center [200, 243] width 63 height 23
click at [810, 194] on span "Press SPACE to select this row." at bounding box center [811, 196] width 9 height 9
click at [814, 192] on input "Press SPACE to select this row." at bounding box center [814, 192] width 0 height 0
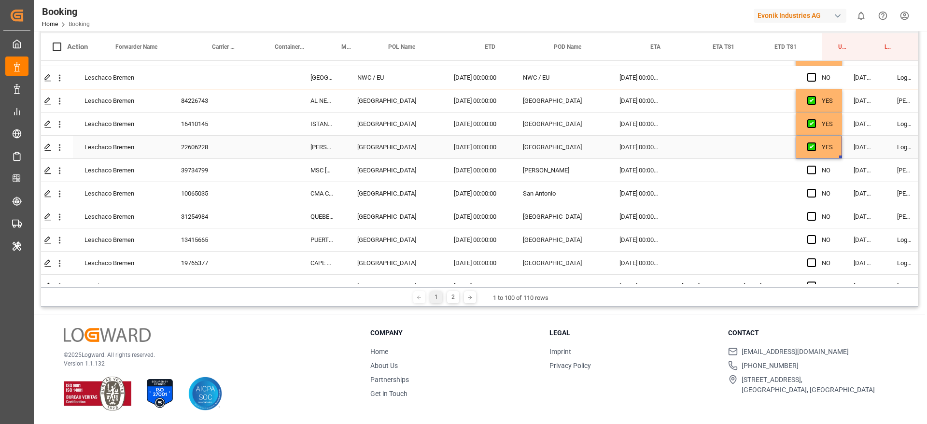
scroll to position [434, 26]
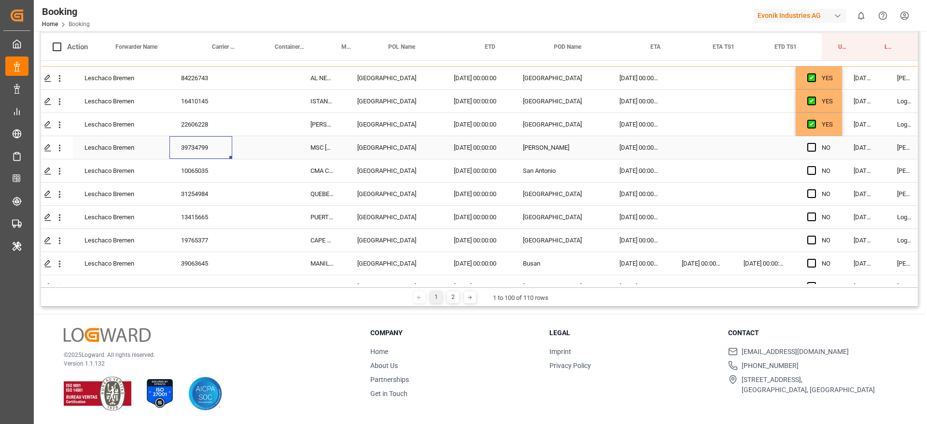
click at [224, 140] on div "39734799" at bounding box center [200, 147] width 63 height 23
click at [199, 167] on div "10065035" at bounding box center [200, 170] width 63 height 23
click at [814, 148] on span "Press SPACE to select this row." at bounding box center [811, 147] width 9 height 9
click at [814, 143] on input "Press SPACE to select this row." at bounding box center [814, 143] width 0 height 0
click at [808, 170] on span "Press SPACE to select this row." at bounding box center [811, 170] width 9 height 9
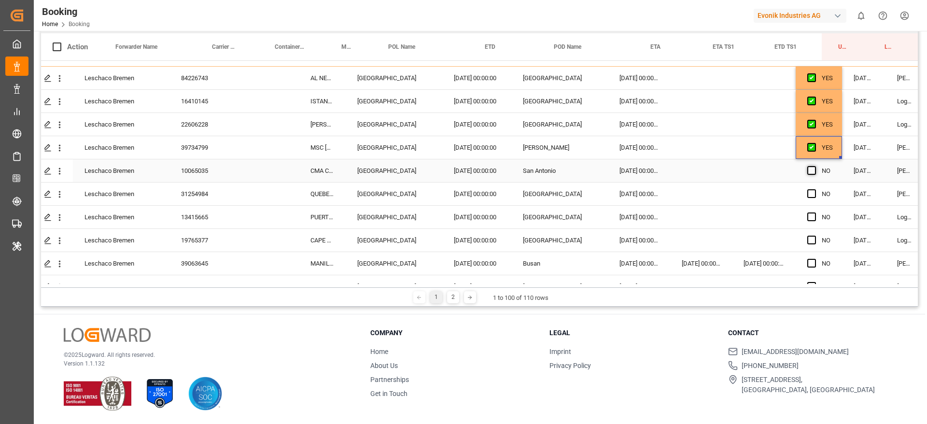
click at [814, 166] on input "Press SPACE to select this row." at bounding box center [814, 166] width 0 height 0
click at [243, 198] on div "Press SPACE to select this row." at bounding box center [265, 193] width 67 height 23
click at [215, 194] on div "31254984" at bounding box center [200, 193] width 63 height 23
click at [202, 208] on div "13415665" at bounding box center [200, 217] width 63 height 23
click at [198, 186] on div "31254984" at bounding box center [200, 193] width 63 height 23
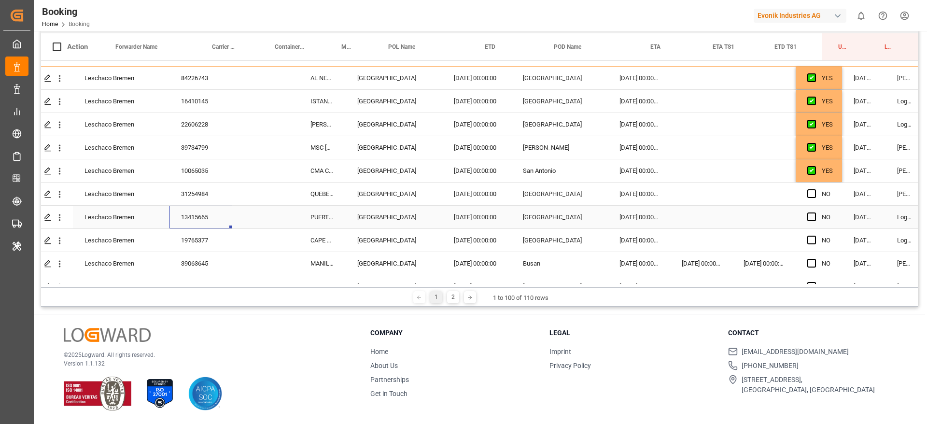
click at [205, 224] on div "13415665" at bounding box center [200, 217] width 63 height 23
click at [812, 194] on span "Press SPACE to select this row." at bounding box center [811, 193] width 9 height 9
click at [814, 189] on input "Press SPACE to select this row." at bounding box center [814, 189] width 0 height 0
click at [809, 216] on span "Press SPACE to select this row." at bounding box center [811, 216] width 9 height 9
click at [814, 212] on input "Press SPACE to select this row." at bounding box center [814, 212] width 0 height 0
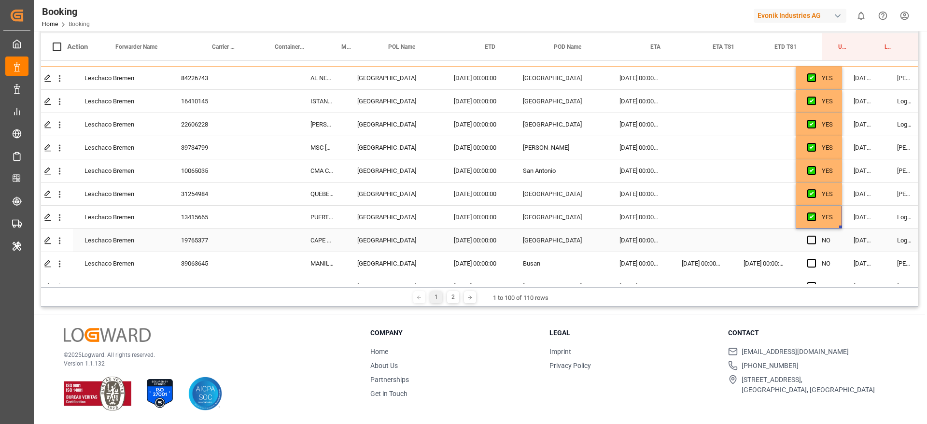
click at [204, 245] on div "19765377" at bounding box center [200, 240] width 63 height 23
click at [223, 261] on div "39063645" at bounding box center [200, 263] width 63 height 23
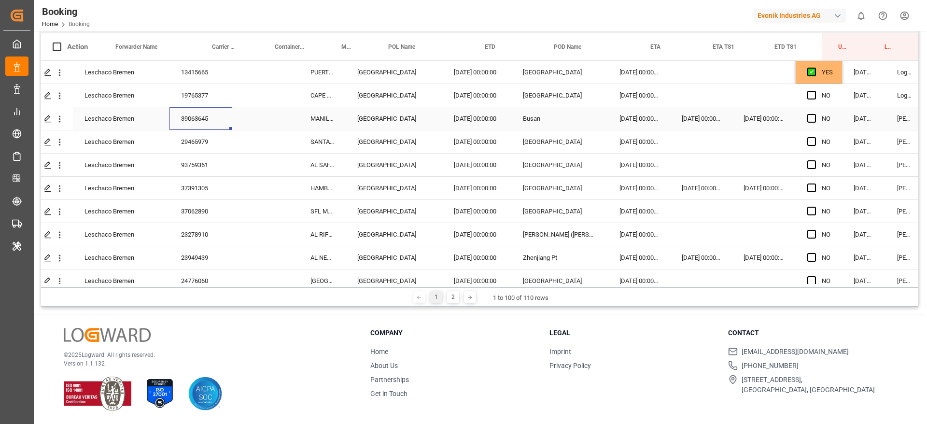
click at [212, 126] on div "39063645" at bounding box center [200, 118] width 63 height 23
click at [210, 136] on div "29465979" at bounding box center [200, 141] width 63 height 23
click at [811, 93] on span "Press SPACE to select this row." at bounding box center [811, 95] width 9 height 9
click at [814, 91] on input "Press SPACE to select this row." at bounding box center [814, 91] width 0 height 0
click at [812, 115] on span "Press SPACE to select this row." at bounding box center [811, 118] width 9 height 9
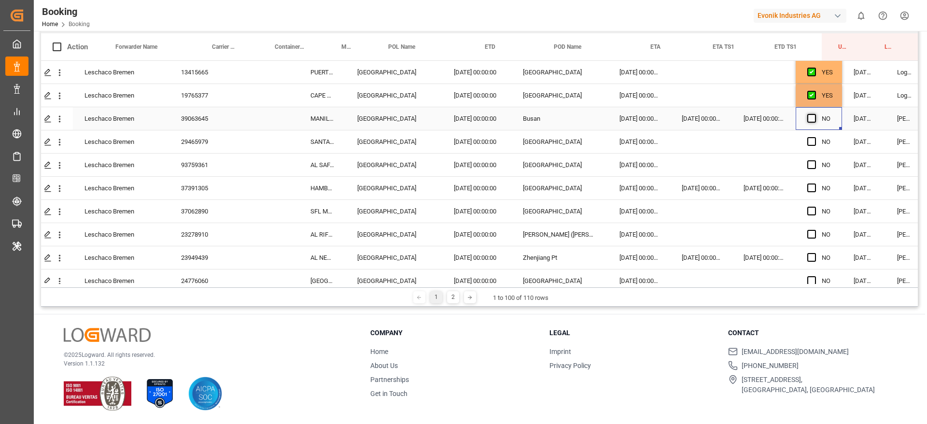
click at [814, 114] on input "Press SPACE to select this row." at bounding box center [814, 114] width 0 height 0
click at [814, 141] on span "Press SPACE to select this row." at bounding box center [811, 141] width 9 height 9
click at [814, 137] on input "Press SPACE to select this row." at bounding box center [814, 137] width 0 height 0
click at [238, 162] on div "Press SPACE to select this row." at bounding box center [265, 165] width 67 height 23
click at [211, 162] on div "93759361" at bounding box center [200, 165] width 63 height 23
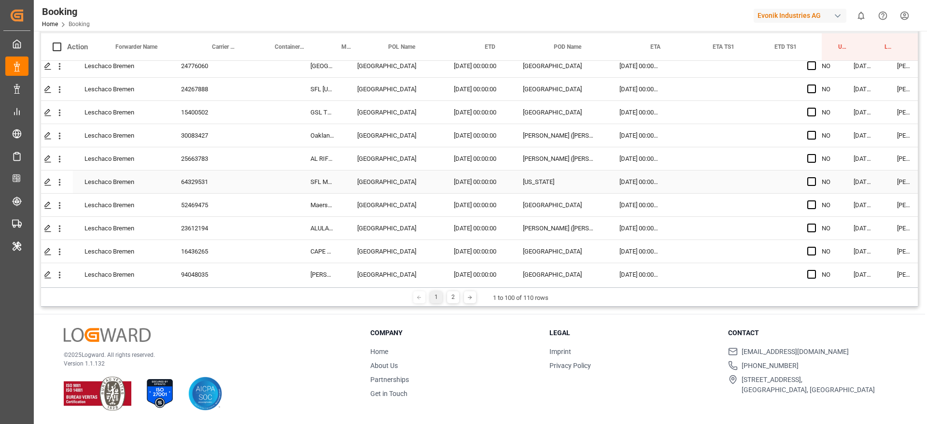
scroll to position [577, 26]
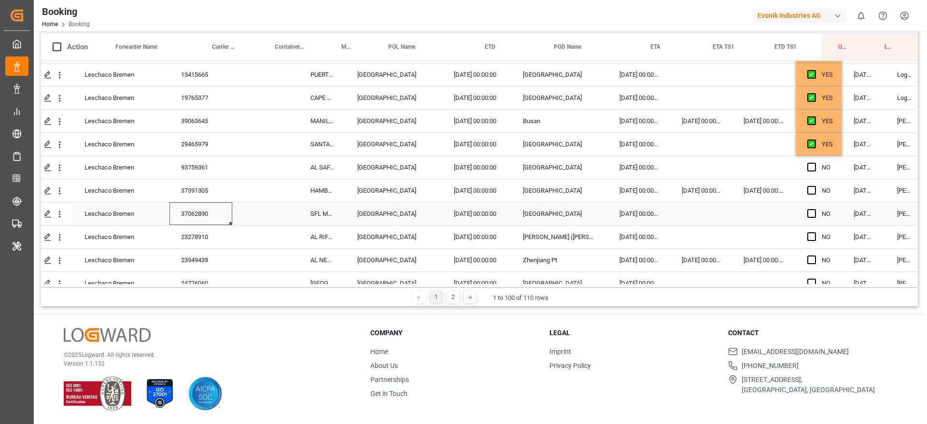
click at [218, 203] on div "37062890" at bounding box center [200, 213] width 63 height 23
click at [224, 193] on div "37391305" at bounding box center [200, 190] width 63 height 23
click at [201, 158] on div "93759361" at bounding box center [200, 167] width 63 height 23
click at [215, 147] on div "29465979" at bounding box center [200, 144] width 63 height 23
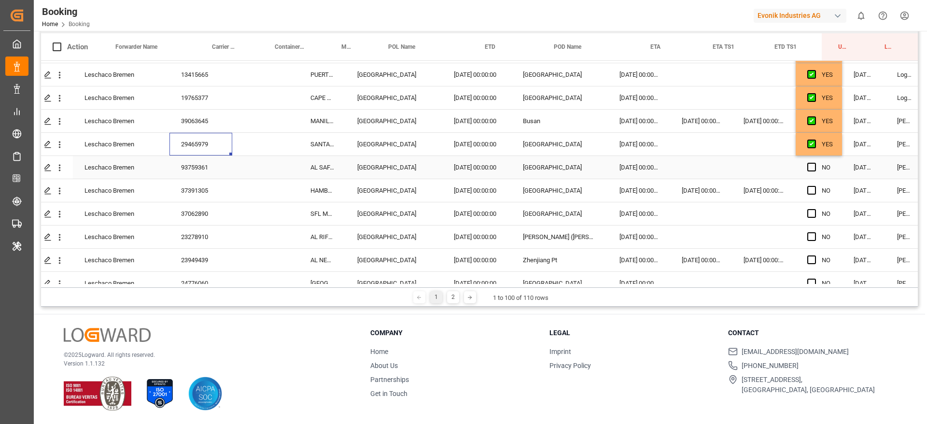
click at [225, 170] on div "93759361" at bounding box center [200, 167] width 63 height 23
click at [813, 168] on span "Press SPACE to select this row." at bounding box center [811, 167] width 9 height 9
click at [814, 163] on input "Press SPACE to select this row." at bounding box center [814, 163] width 0 height 0
click at [213, 188] on div "37391305" at bounding box center [200, 190] width 63 height 23
click at [191, 216] on div "37062890" at bounding box center [200, 213] width 63 height 23
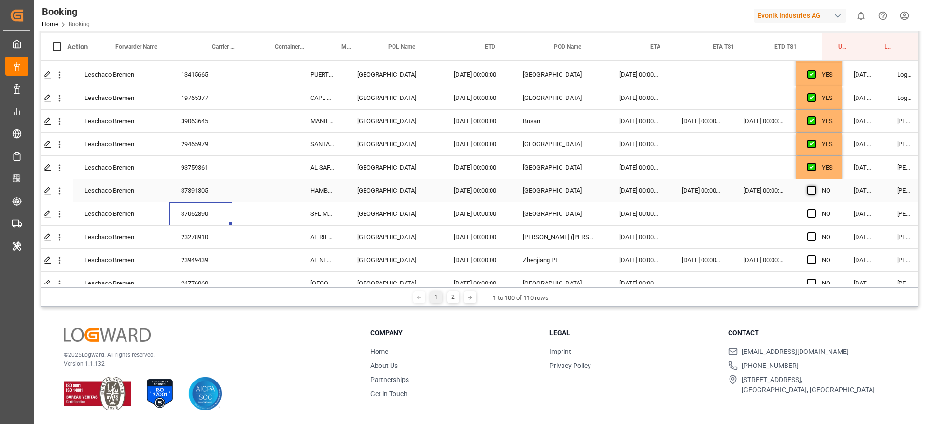
click at [810, 186] on span "Press SPACE to select this row." at bounding box center [811, 190] width 9 height 9
click at [814, 186] on input "Press SPACE to select this row." at bounding box center [814, 186] width 0 height 0
click at [812, 210] on span "Press SPACE to select this row." at bounding box center [811, 213] width 9 height 9
click at [814, 209] on input "Press SPACE to select this row." at bounding box center [814, 209] width 0 height 0
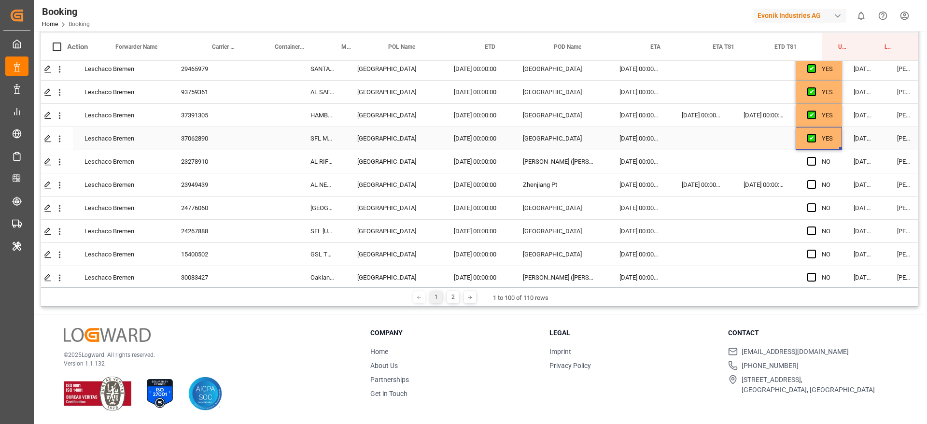
scroll to position [722, 26]
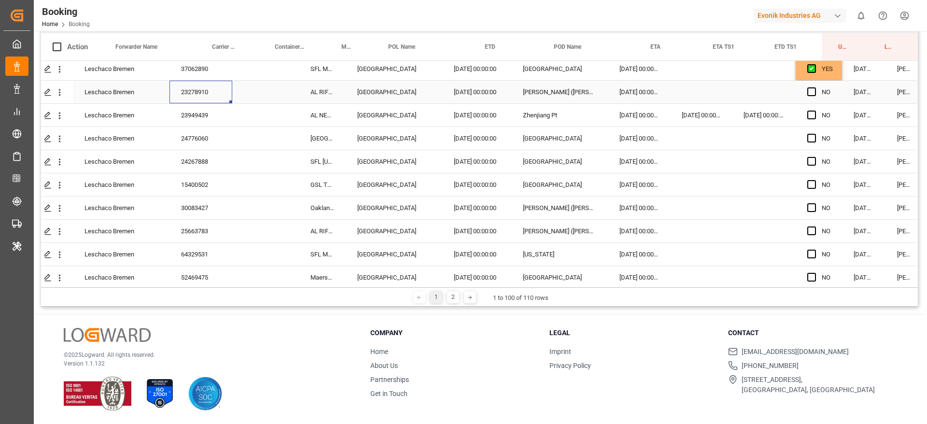
click at [182, 94] on div "23278910" at bounding box center [200, 92] width 63 height 23
click at [219, 122] on div "23949439" at bounding box center [200, 115] width 63 height 23
click at [813, 93] on span "Press SPACE to select this row." at bounding box center [811, 91] width 9 height 9
click at [814, 87] on input "Press SPACE to select this row." at bounding box center [814, 87] width 0 height 0
click at [808, 114] on span "Press SPACE to select this row." at bounding box center [811, 115] width 9 height 9
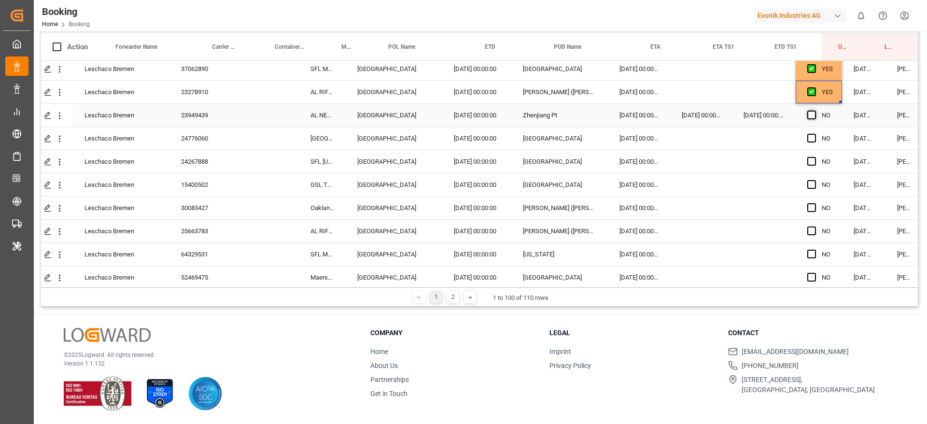
click at [814, 111] on input "Press SPACE to select this row." at bounding box center [814, 111] width 0 height 0
click at [207, 131] on div "24776060" at bounding box center [200, 138] width 63 height 23
click at [203, 155] on div "24267888" at bounding box center [200, 161] width 63 height 23
click at [61, 142] on icon "open menu" at bounding box center [60, 139] width 10 height 10
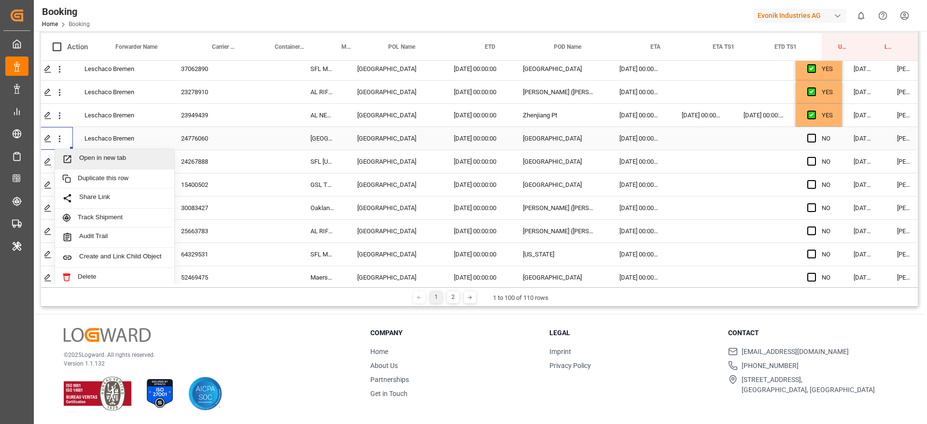
click at [101, 157] on span "Open in new tab" at bounding box center [123, 159] width 88 height 10
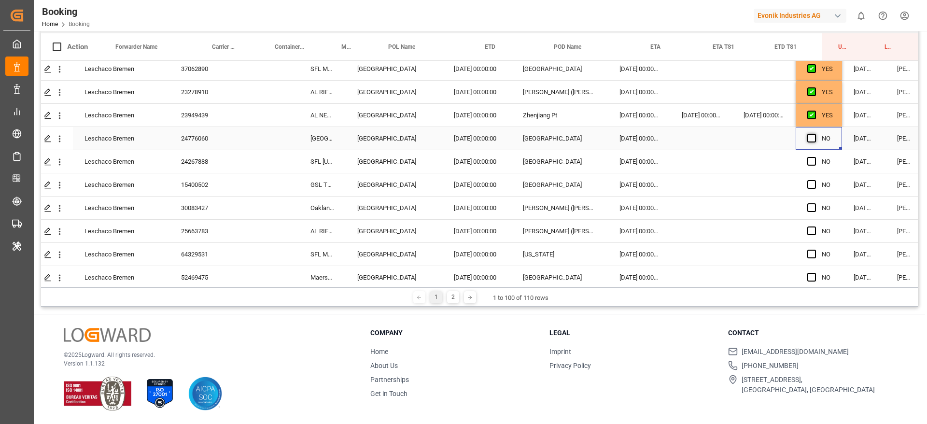
click at [812, 137] on span "Press SPACE to select this row." at bounding box center [811, 138] width 9 height 9
click at [814, 134] on input "Press SPACE to select this row." at bounding box center [814, 134] width 0 height 0
click at [814, 160] on span "Press SPACE to select this row." at bounding box center [811, 161] width 9 height 9
click at [814, 157] on input "Press SPACE to select this row." at bounding box center [814, 157] width 0 height 0
click at [187, 182] on div "15400502" at bounding box center [200, 184] width 63 height 23
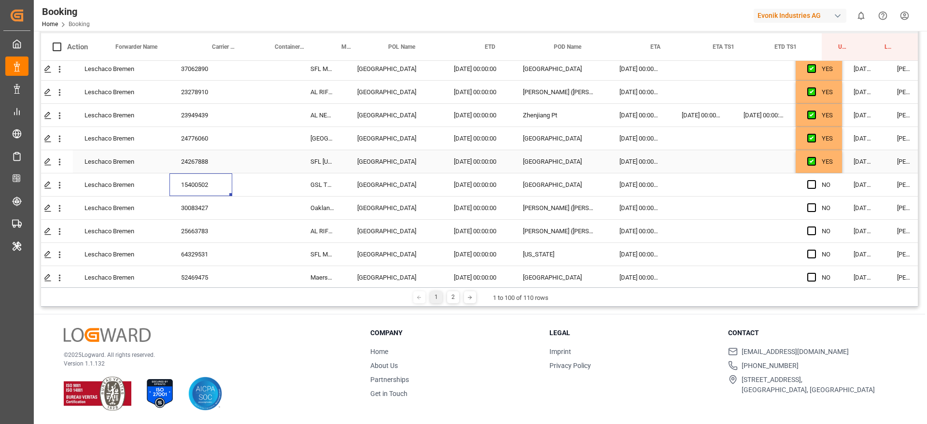
click at [201, 211] on div "30083427" at bounding box center [200, 207] width 63 height 23
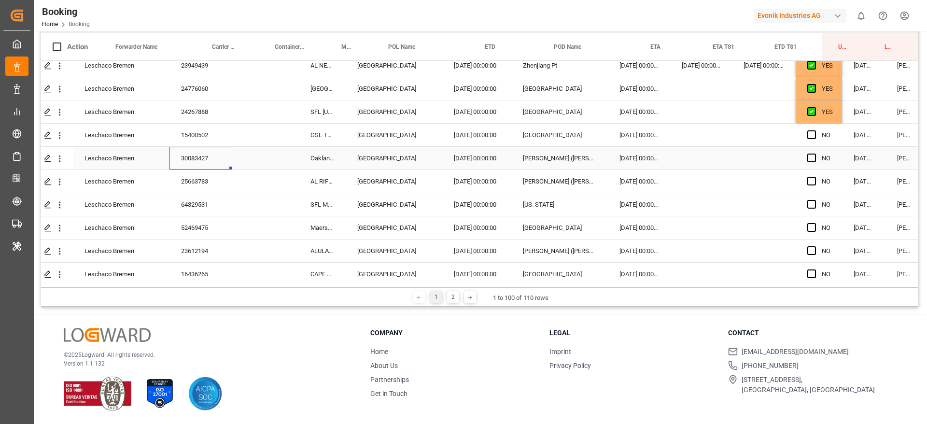
scroll to position [794, 26]
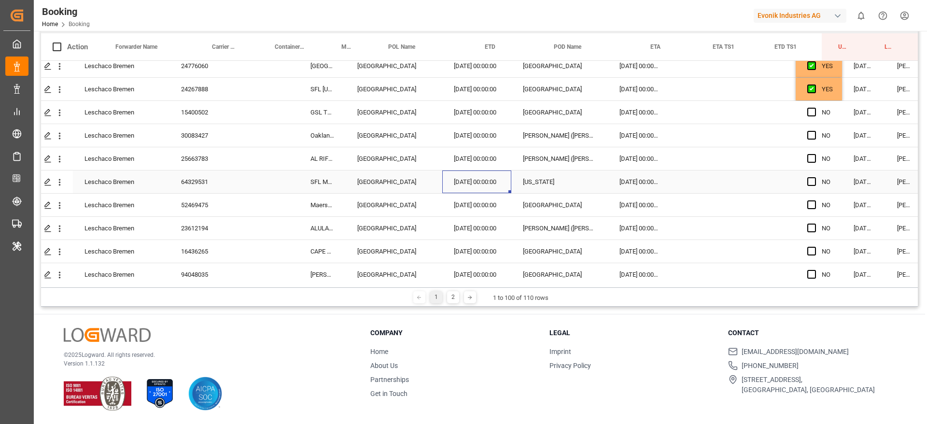
click at [466, 182] on div "[DATE] 00:00:00" at bounding box center [476, 181] width 69 height 23
click at [812, 112] on span "Press SPACE to select this row." at bounding box center [811, 112] width 9 height 9
click at [814, 108] on input "Press SPACE to select this row." at bounding box center [814, 108] width 0 height 0
click at [812, 133] on span "Press SPACE to select this row." at bounding box center [811, 135] width 9 height 9
click at [814, 131] on input "Press SPACE to select this row." at bounding box center [814, 131] width 0 height 0
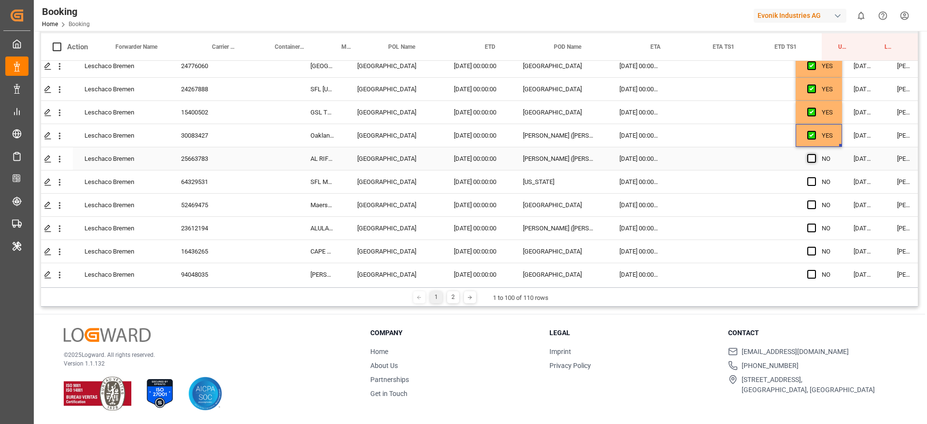
click at [810, 160] on span "Press SPACE to select this row." at bounding box center [811, 158] width 9 height 9
click at [814, 154] on input "Press SPACE to select this row." at bounding box center [814, 154] width 0 height 0
click at [798, 157] on div "YES" at bounding box center [819, 158] width 46 height 23
click at [192, 187] on div "64329531" at bounding box center [200, 181] width 63 height 23
click at [211, 205] on div "52469475" at bounding box center [200, 205] width 63 height 23
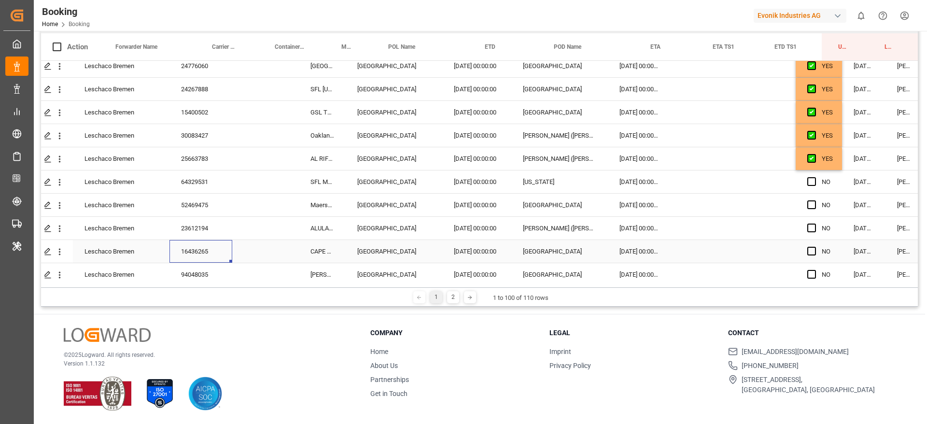
click at [188, 241] on div "16436265" at bounding box center [200, 251] width 63 height 23
click at [208, 232] on div "23612194" at bounding box center [200, 228] width 63 height 23
click at [810, 177] on span "Press SPACE to select this row." at bounding box center [811, 181] width 9 height 9
click at [814, 177] on input "Press SPACE to select this row." at bounding box center [814, 177] width 0 height 0
click at [811, 205] on span "Press SPACE to select this row." at bounding box center [811, 204] width 9 height 9
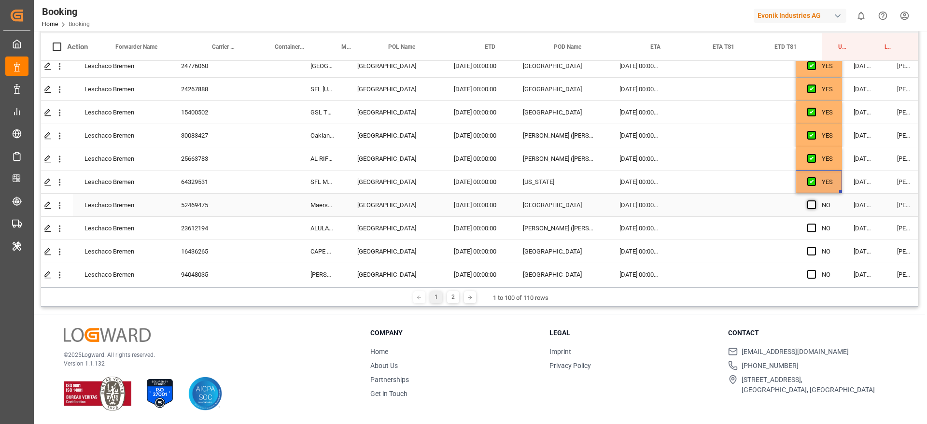
click at [814, 200] on input "Press SPACE to select this row." at bounding box center [814, 200] width 0 height 0
click at [810, 229] on span "Press SPACE to select this row." at bounding box center [811, 228] width 9 height 9
click at [814, 224] on input "Press SPACE to select this row." at bounding box center [814, 224] width 0 height 0
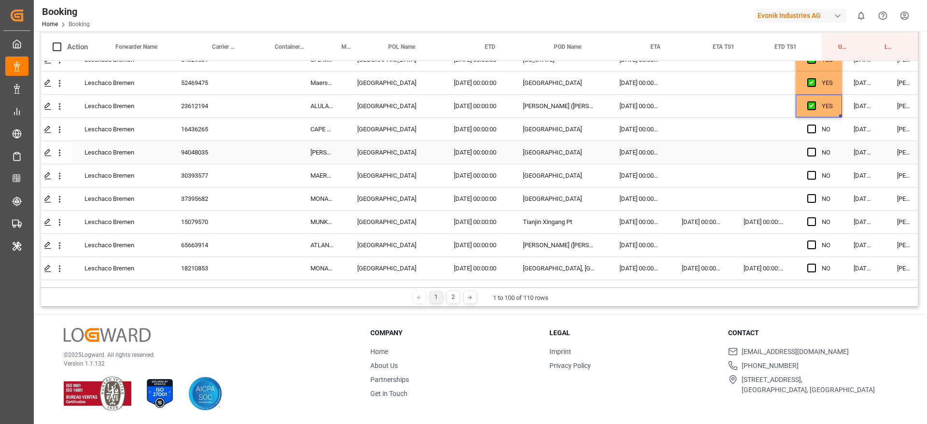
scroll to position [939, 26]
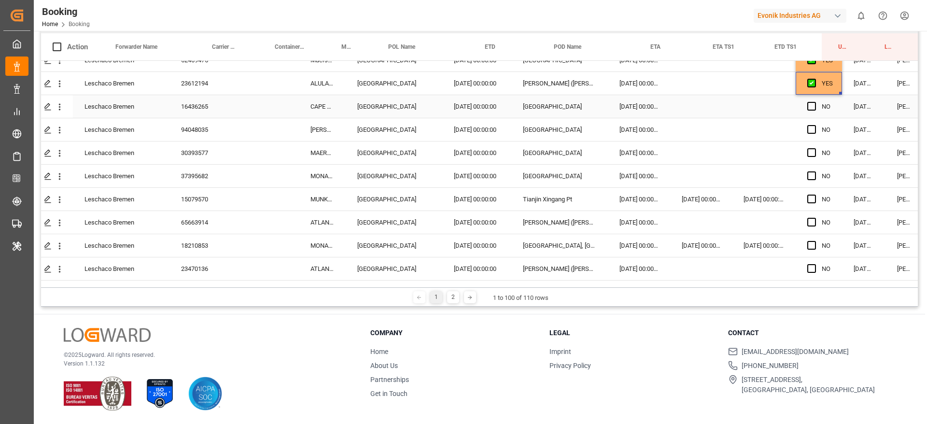
click at [213, 105] on div "16436265" at bounding box center [200, 106] width 63 height 23
click at [207, 128] on div "94048035" at bounding box center [200, 129] width 63 height 23
click at [812, 108] on span "Press SPACE to select this row." at bounding box center [811, 106] width 9 height 9
click at [814, 102] on input "Press SPACE to select this row." at bounding box center [814, 102] width 0 height 0
click at [817, 125] on div "Press SPACE to select this row." at bounding box center [814, 130] width 14 height 22
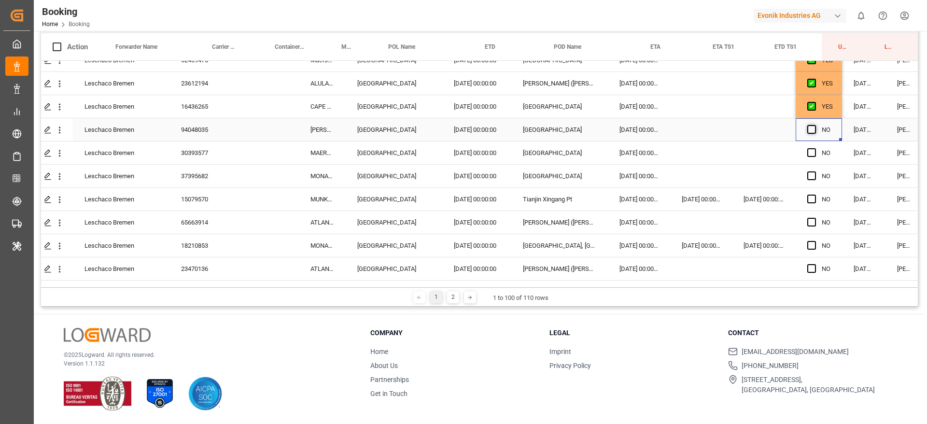
click at [813, 127] on span "Press SPACE to select this row." at bounding box center [811, 129] width 9 height 9
click at [814, 125] on input "Press SPACE to select this row." at bounding box center [814, 125] width 0 height 0
click at [213, 143] on div "30393577" at bounding box center [200, 152] width 63 height 23
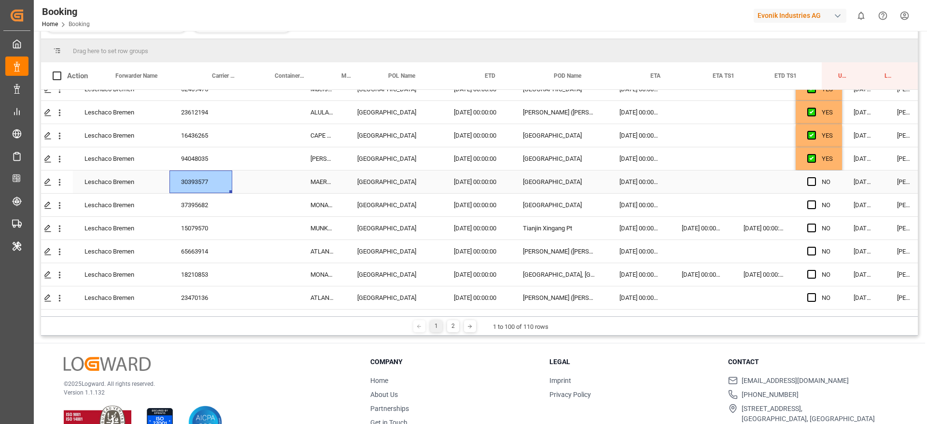
scroll to position [172, 0]
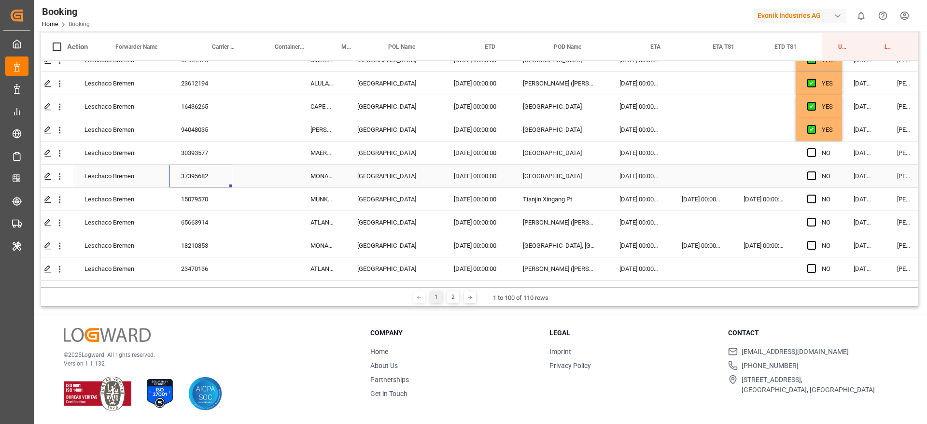
click at [192, 177] on div "37395682" at bounding box center [200, 176] width 63 height 23
click at [813, 155] on span "Press SPACE to select this row." at bounding box center [811, 152] width 9 height 9
click at [814, 148] on input "Press SPACE to select this row." at bounding box center [814, 148] width 0 height 0
click at [813, 175] on span "Press SPACE to select this row." at bounding box center [811, 175] width 9 height 9
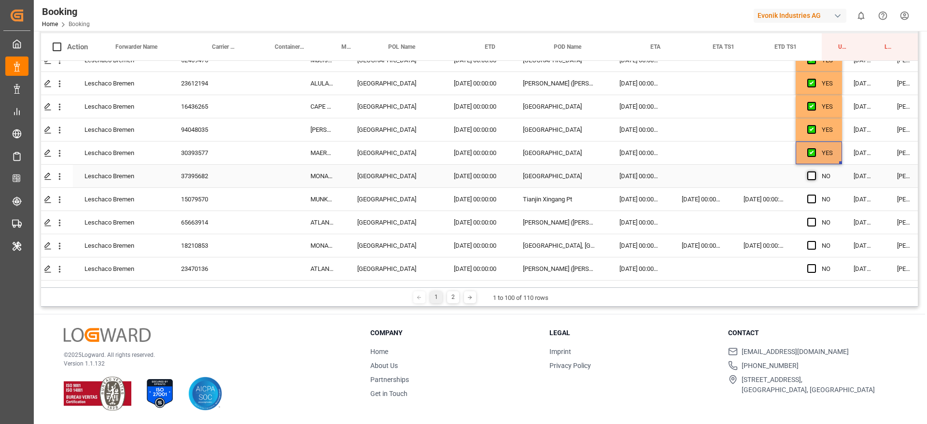
click at [814, 171] on input "Press SPACE to select this row." at bounding box center [814, 171] width 0 height 0
click at [198, 197] on div "15079570" at bounding box center [200, 199] width 63 height 23
click at [206, 218] on div "65663914" at bounding box center [200, 222] width 63 height 23
click at [810, 200] on span "Press SPACE to select this row." at bounding box center [811, 199] width 9 height 9
click at [814, 195] on input "Press SPACE to select this row." at bounding box center [814, 195] width 0 height 0
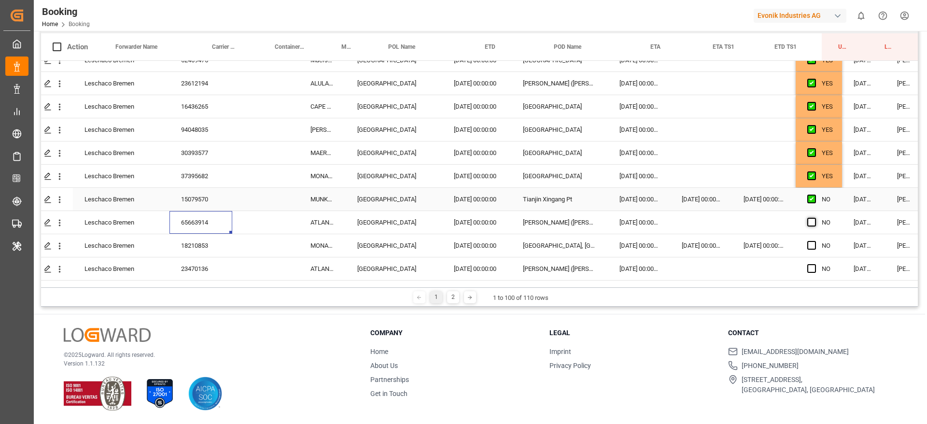
click at [812, 220] on span "Press SPACE to select this row." at bounding box center [811, 222] width 9 height 9
click at [814, 218] on input "Press SPACE to select this row." at bounding box center [814, 218] width 0 height 0
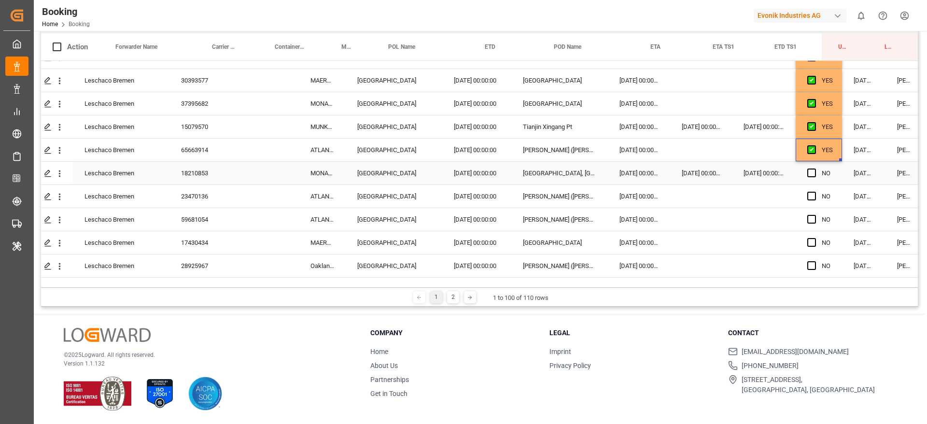
click at [216, 176] on div "18210853" at bounding box center [200, 173] width 63 height 23
click at [197, 192] on div "23470136" at bounding box center [200, 196] width 63 height 23
click at [208, 212] on div "59681054" at bounding box center [200, 219] width 63 height 23
click at [186, 258] on div "28925967" at bounding box center [200, 265] width 63 height 23
click at [196, 245] on div "17430434" at bounding box center [200, 242] width 63 height 23
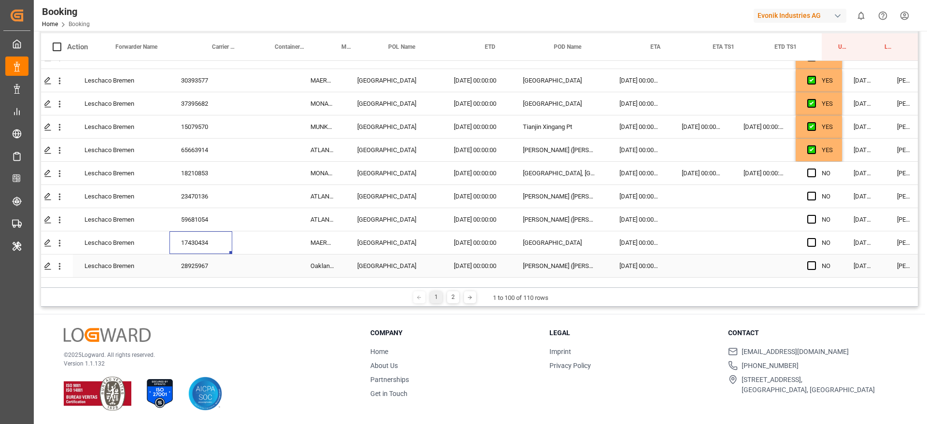
click at [209, 268] on div "28925967" at bounding box center [200, 265] width 63 height 23
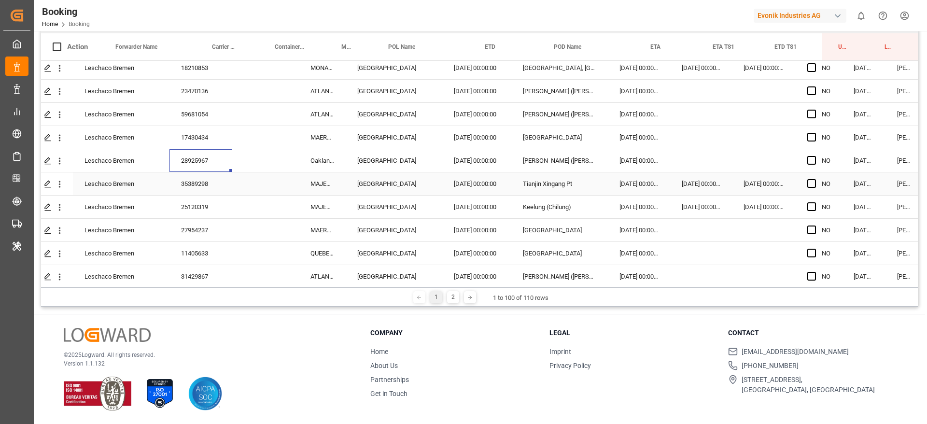
scroll to position [1156, 26]
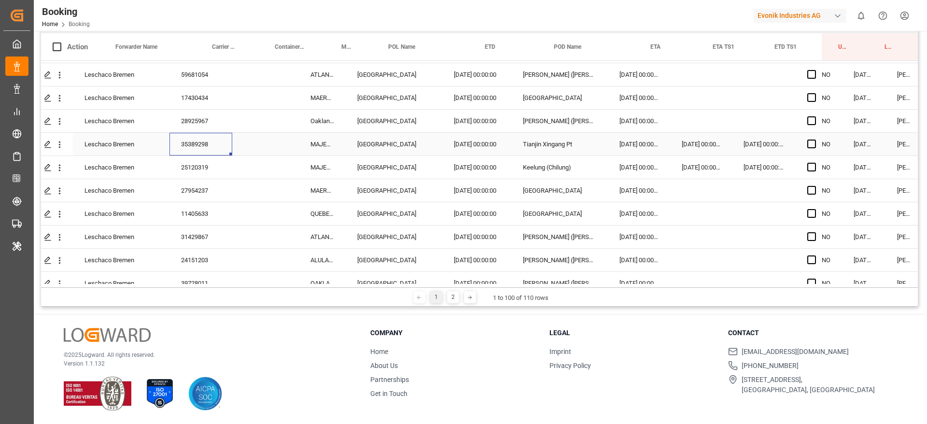
click at [230, 149] on div "35389298" at bounding box center [200, 144] width 63 height 23
click at [211, 169] on div "25120319" at bounding box center [200, 167] width 63 height 23
click at [218, 188] on div "27954237" at bounding box center [200, 190] width 63 height 23
click at [217, 212] on div "11405633" at bounding box center [200, 213] width 63 height 23
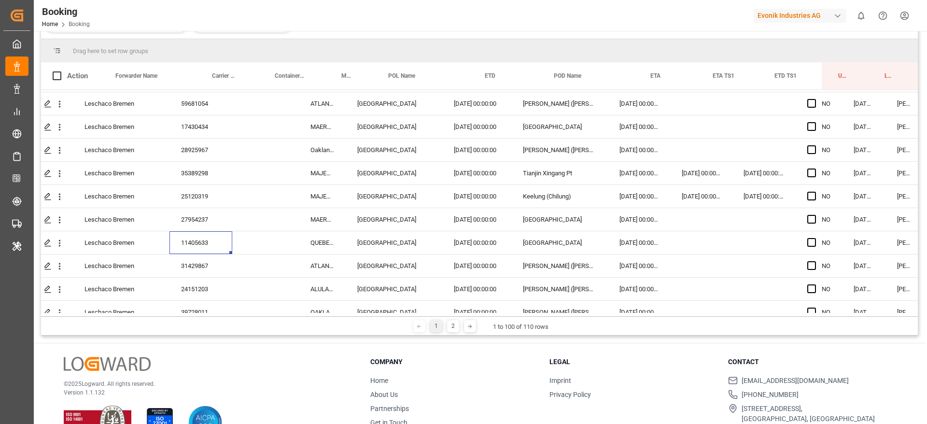
scroll to position [172, 0]
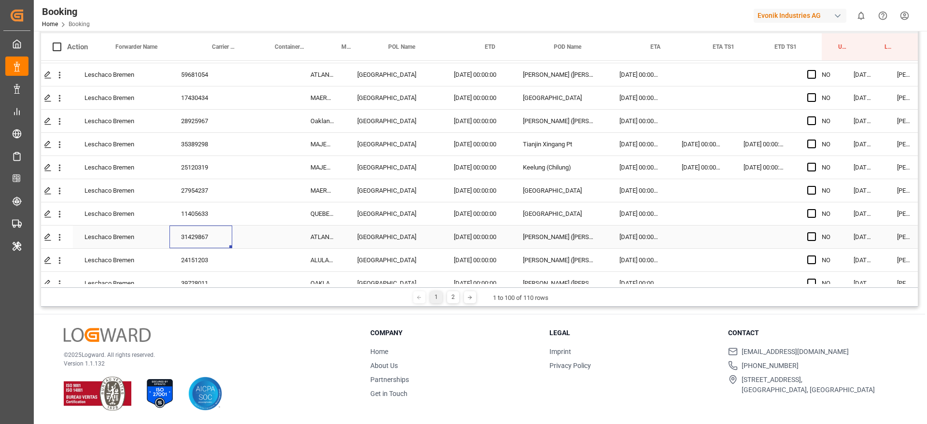
click at [221, 229] on div "31429867" at bounding box center [200, 236] width 63 height 23
click at [194, 256] on div "24151203" at bounding box center [200, 260] width 63 height 23
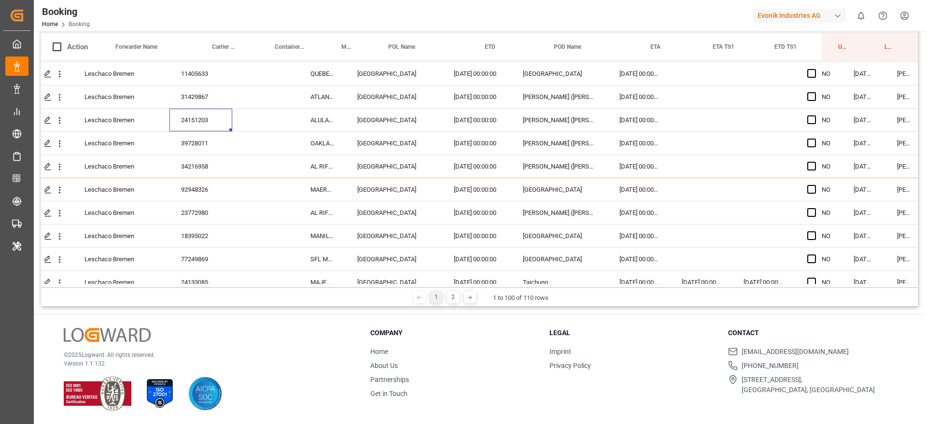
scroll to position [1301, 26]
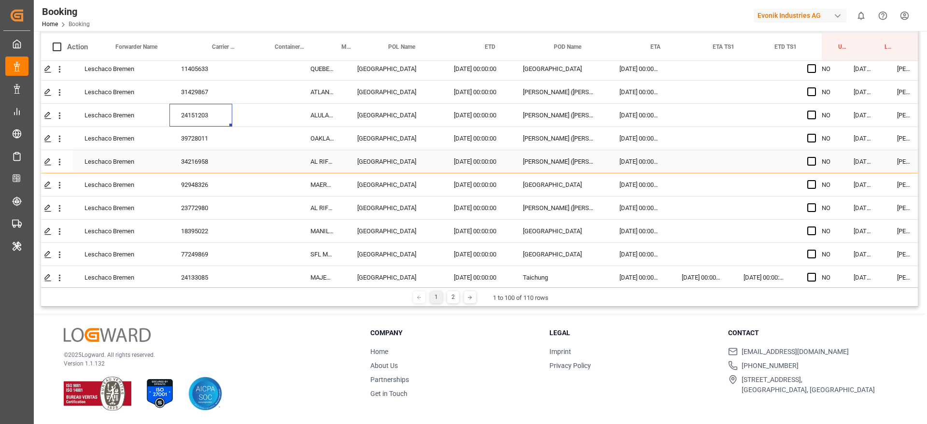
click at [224, 135] on div "39728011" at bounding box center [200, 138] width 63 height 23
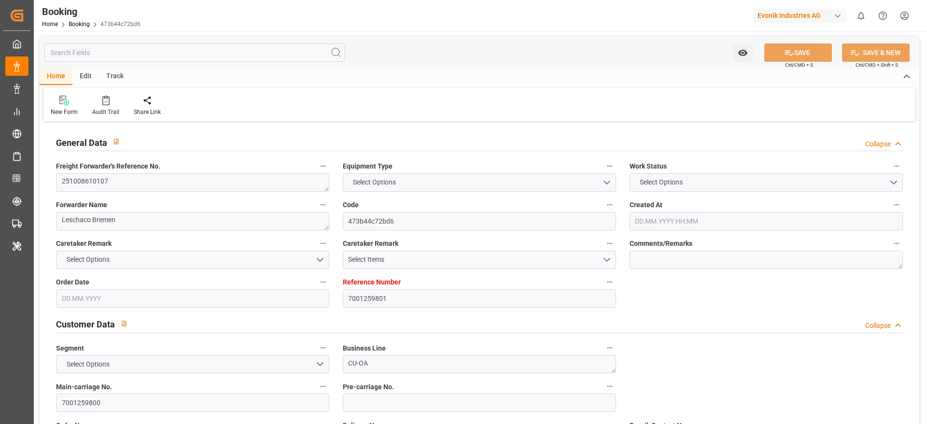
type input "7001259801"
type input "9444730"
type input "Hapag [PERSON_NAME]"
type input "Hapag Lloyd Aktiengesellschaft"
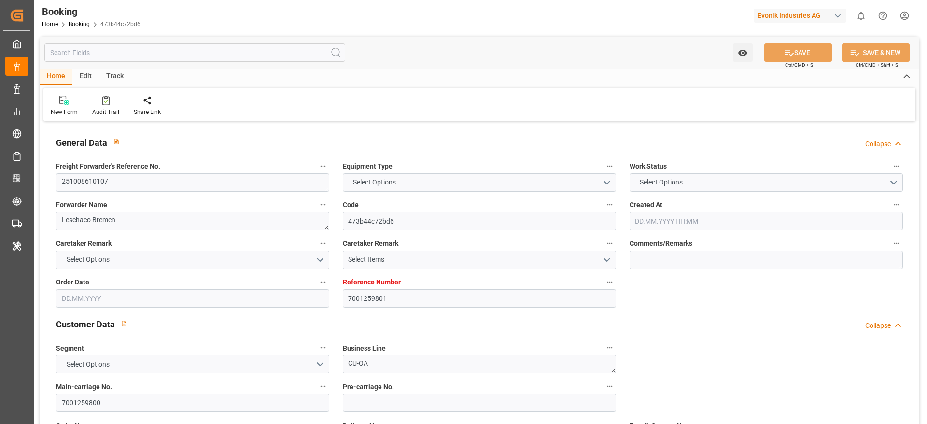
type input "NLRTM"
type input "USORF"
type input "USCVG"
type input "[DATE] 13:24"
type input "[DATE]"
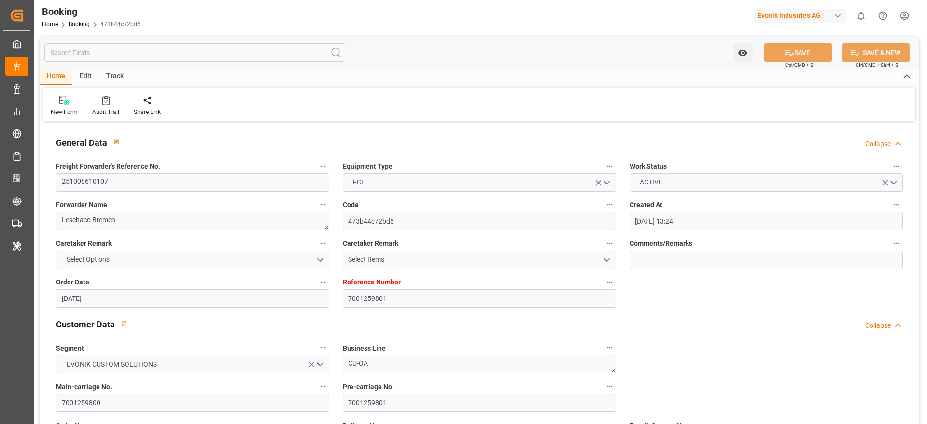
type input "[DATE]"
type input "[DATE] 00:00"
type input "[DATE]"
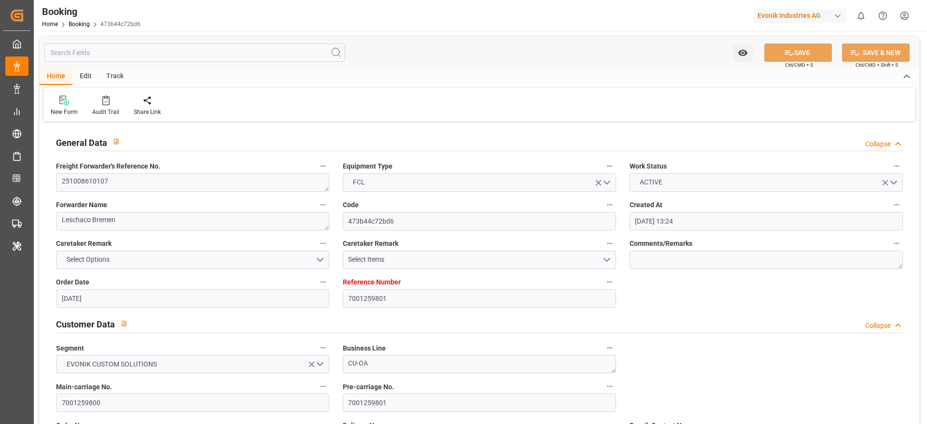
type input "[DATE]"
type input "[DATE] 00:00"
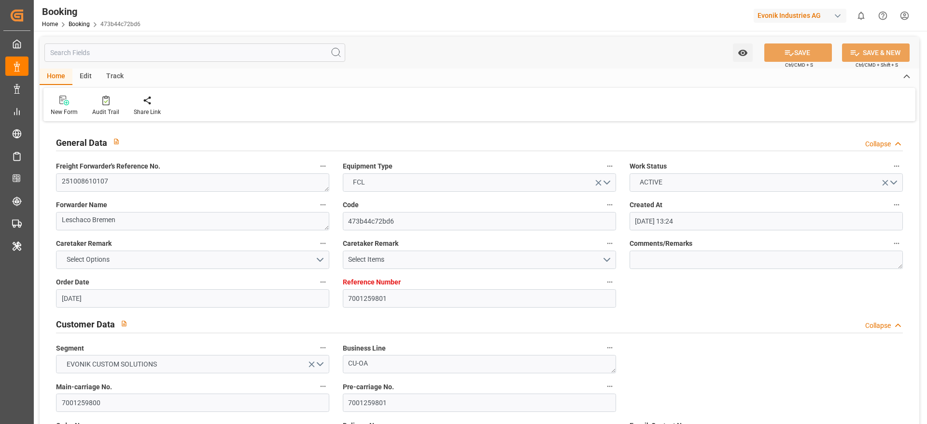
type input "[DATE] 10:00"
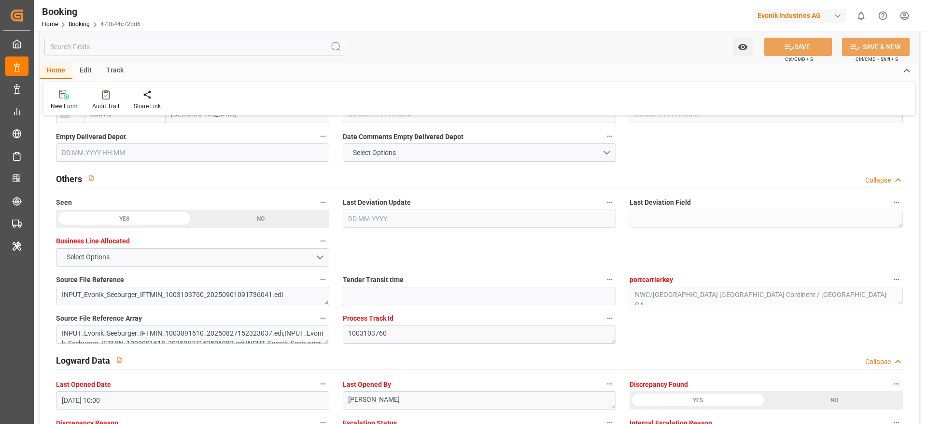
scroll to position [1666, 0]
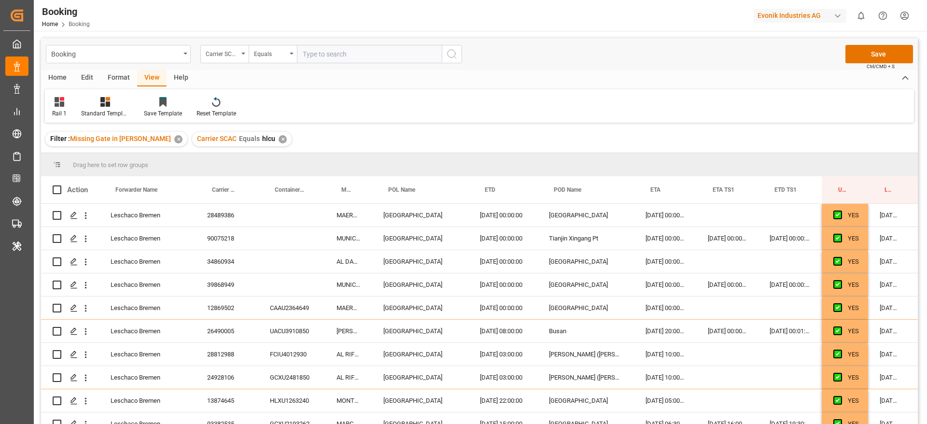
scroll to position [1301, 26]
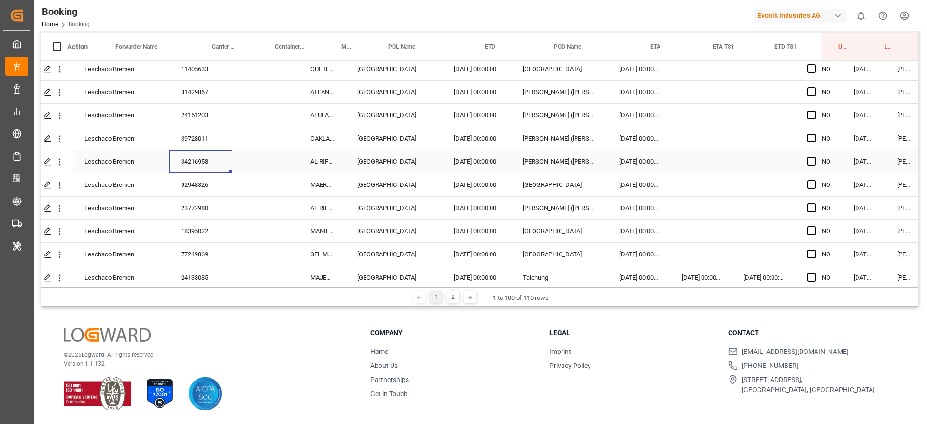
click at [211, 167] on div "34216958" at bounding box center [200, 161] width 63 height 23
click at [207, 190] on div "92948326" at bounding box center [200, 184] width 63 height 23
click at [230, 207] on div "23772980" at bounding box center [200, 207] width 63 height 23
click at [205, 224] on div "18395022" at bounding box center [200, 231] width 63 height 23
click at [183, 252] on div "77249869" at bounding box center [200, 254] width 63 height 23
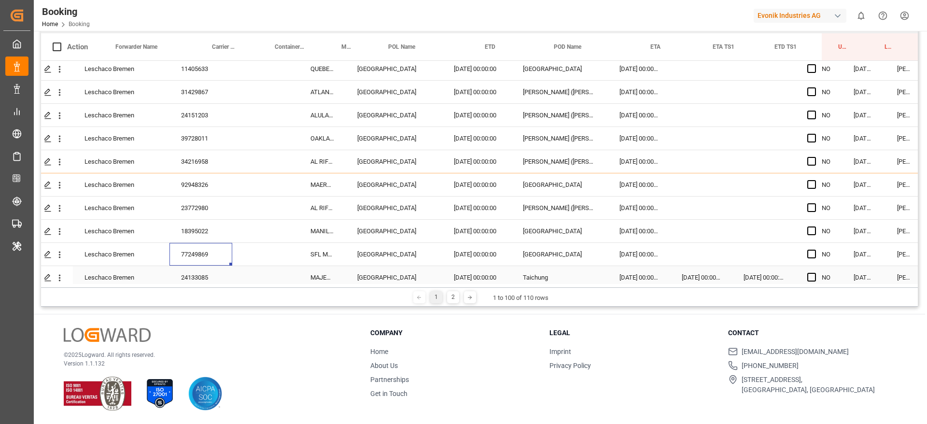
click at [216, 276] on div "24133085" at bounding box center [200, 277] width 63 height 23
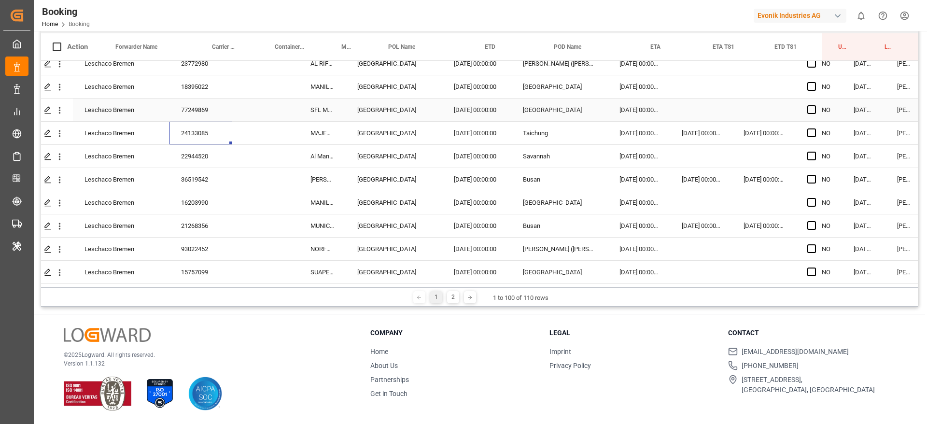
scroll to position [1446, 26]
click at [199, 164] on div "22944520" at bounding box center [200, 155] width 63 height 23
click at [210, 181] on div "36519542" at bounding box center [200, 179] width 63 height 23
click at [202, 210] on div "16203990" at bounding box center [200, 202] width 63 height 23
click at [210, 216] on div "21268356" at bounding box center [200, 225] width 63 height 23
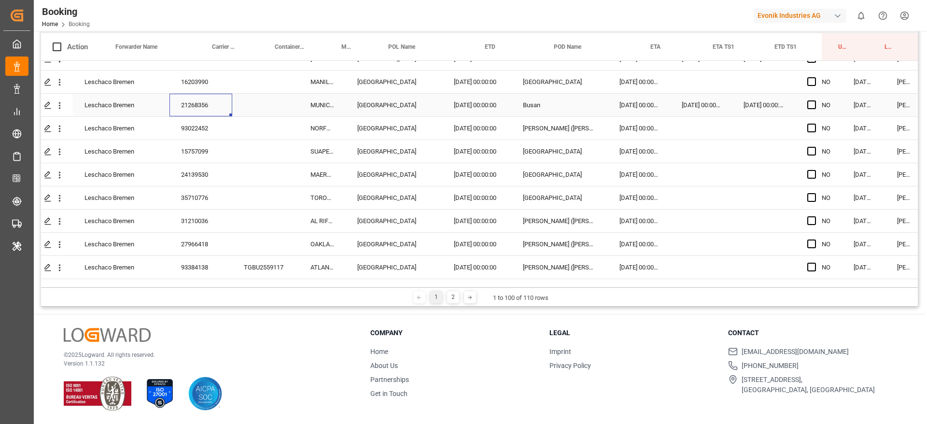
scroll to position [1518, 26]
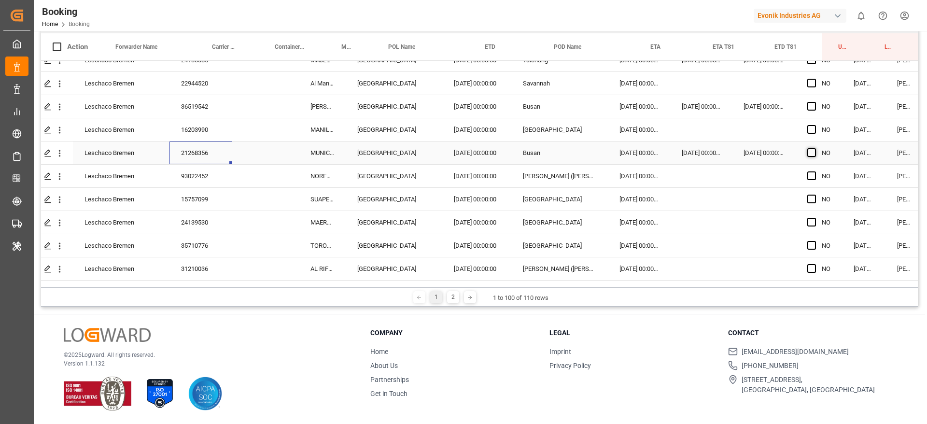
click at [809, 151] on span "Press SPACE to select this row." at bounding box center [811, 152] width 9 height 9
click at [814, 148] on input "Press SPACE to select this row." at bounding box center [814, 148] width 0 height 0
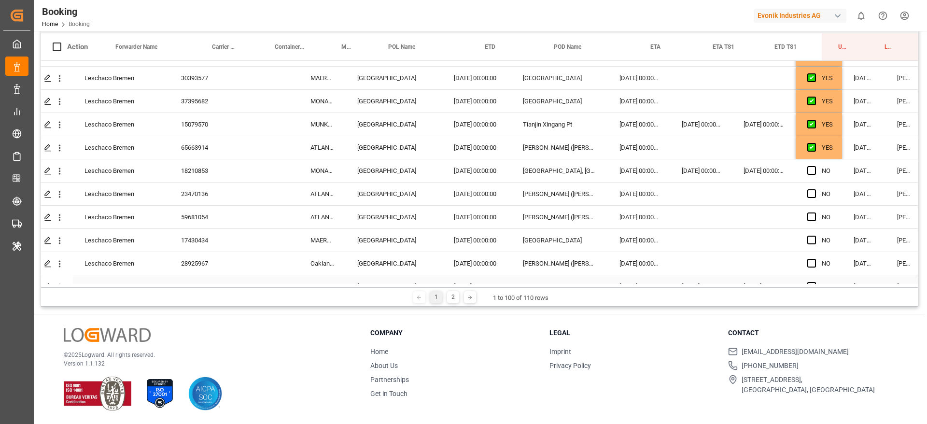
scroll to position [1011, 26]
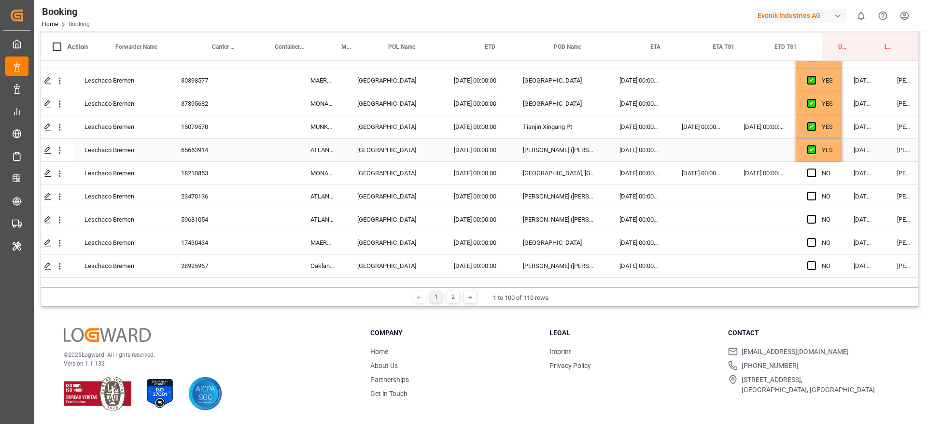
click at [836, 153] on div "YES" at bounding box center [819, 150] width 46 height 23
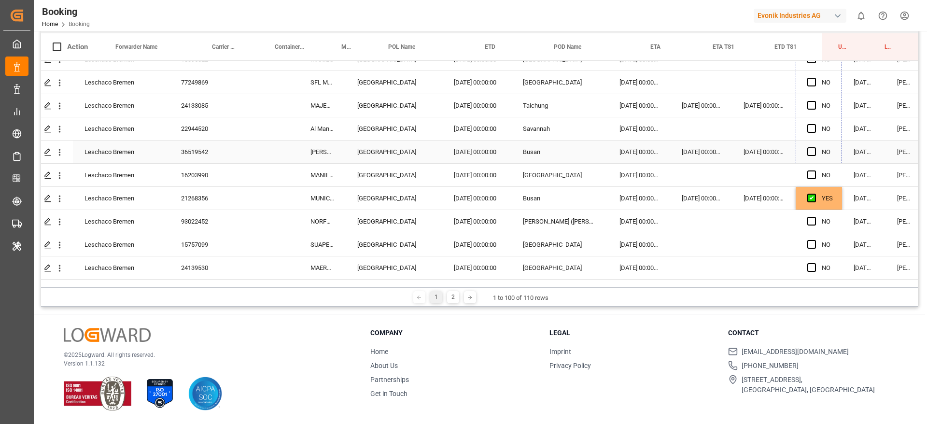
scroll to position [1518, 26]
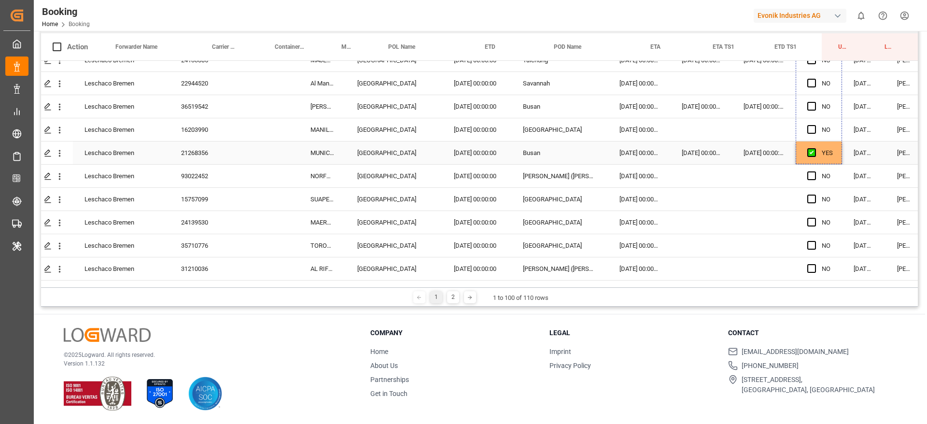
drag, startPoint x: 841, startPoint y: 161, endPoint x: 836, endPoint y: 155, distance: 7.9
click at [179, 172] on div "93022452" at bounding box center [200, 176] width 63 height 23
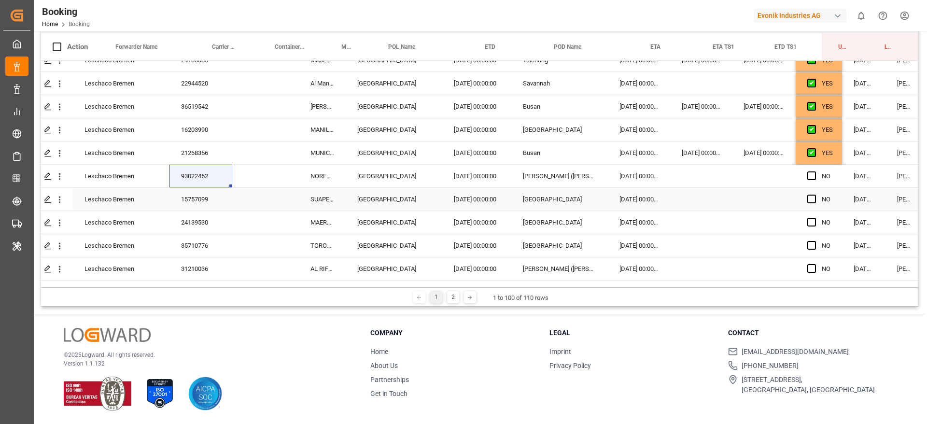
click at [201, 202] on div "15757099" at bounding box center [200, 199] width 63 height 23
click at [188, 223] on div "24139530" at bounding box center [200, 222] width 63 height 23
click at [213, 253] on div "35710776" at bounding box center [200, 245] width 63 height 23
click at [195, 264] on div "31210036" at bounding box center [200, 268] width 63 height 23
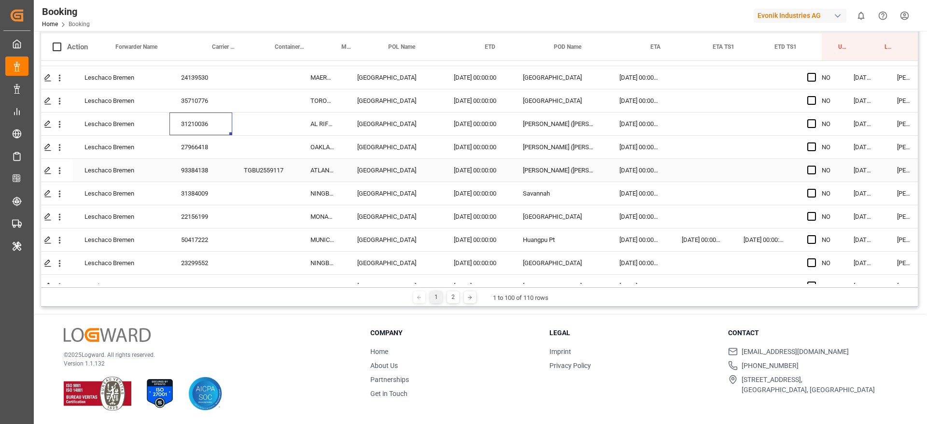
scroll to position [1736, 26]
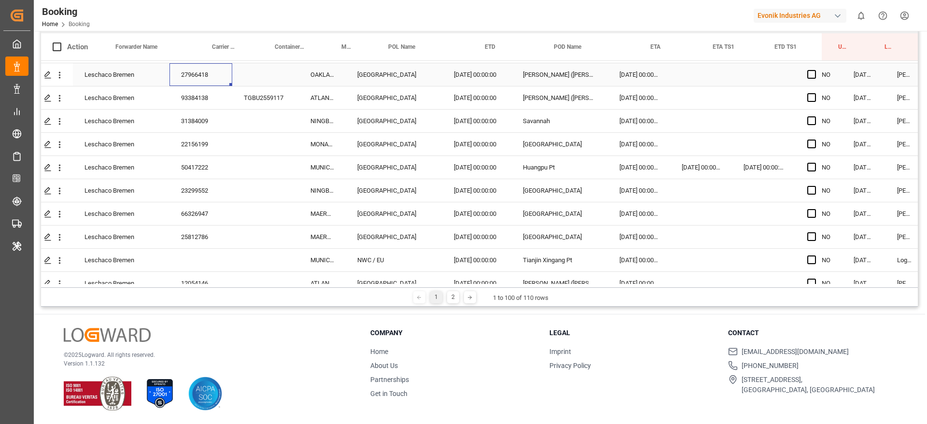
click at [213, 75] on div "27966418" at bounding box center [200, 74] width 63 height 23
click at [199, 106] on div "93384138" at bounding box center [200, 97] width 63 height 23
click at [228, 119] on div "31384009" at bounding box center [200, 121] width 63 height 23
click at [203, 132] on div "31384009" at bounding box center [200, 121] width 63 height 23
click at [203, 139] on div "22156199" at bounding box center [200, 144] width 63 height 23
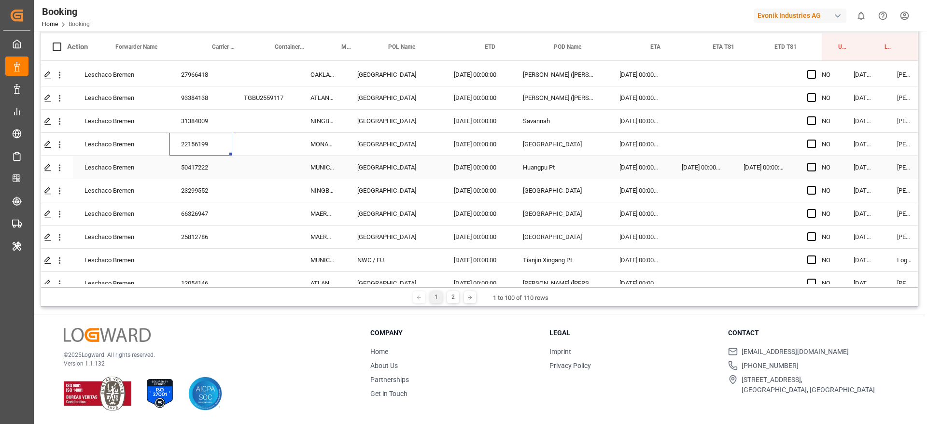
click at [206, 168] on div "50417222" at bounding box center [200, 167] width 63 height 23
click at [224, 184] on div "23299552" at bounding box center [200, 190] width 63 height 23
click at [208, 213] on div "66326947" at bounding box center [200, 213] width 63 height 23
click at [191, 232] on div "25812786" at bounding box center [200, 236] width 63 height 23
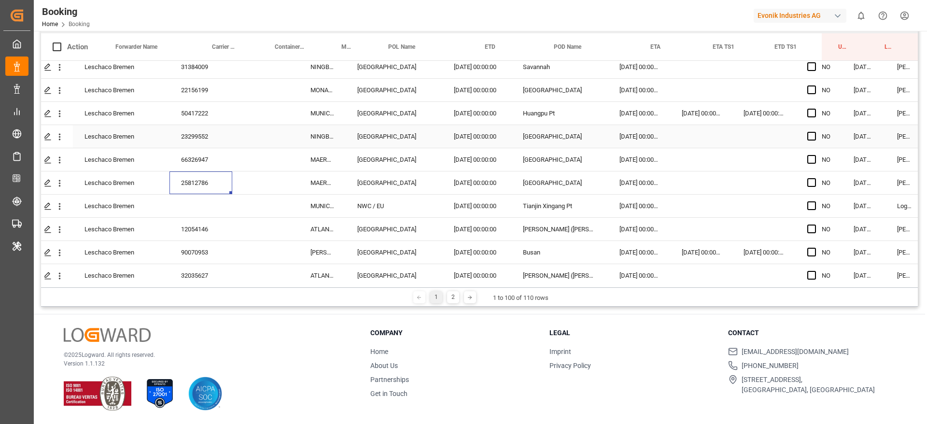
scroll to position [1880, 26]
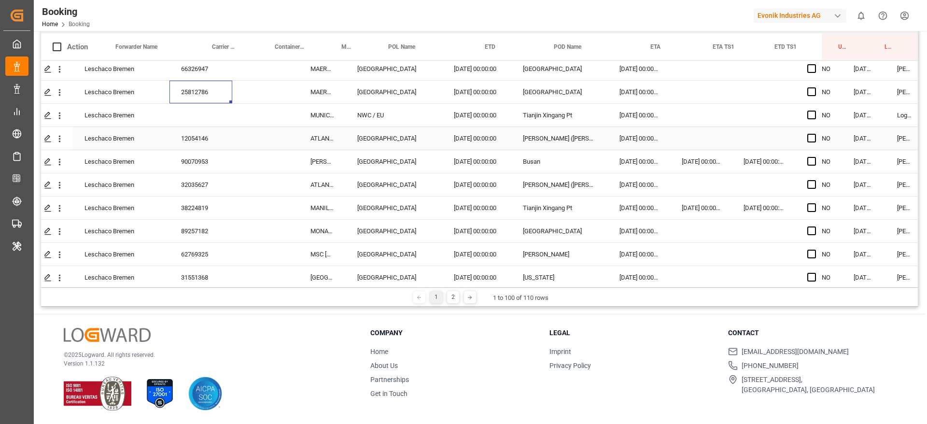
click at [215, 138] on div "12054146" at bounding box center [200, 138] width 63 height 23
click at [212, 160] on div "90070953" at bounding box center [200, 161] width 63 height 23
click at [233, 187] on div "Press SPACE to select this row." at bounding box center [265, 184] width 67 height 23
click at [207, 178] on div "32035627" at bounding box center [200, 184] width 63 height 23
click at [204, 200] on div "38224819" at bounding box center [200, 207] width 63 height 23
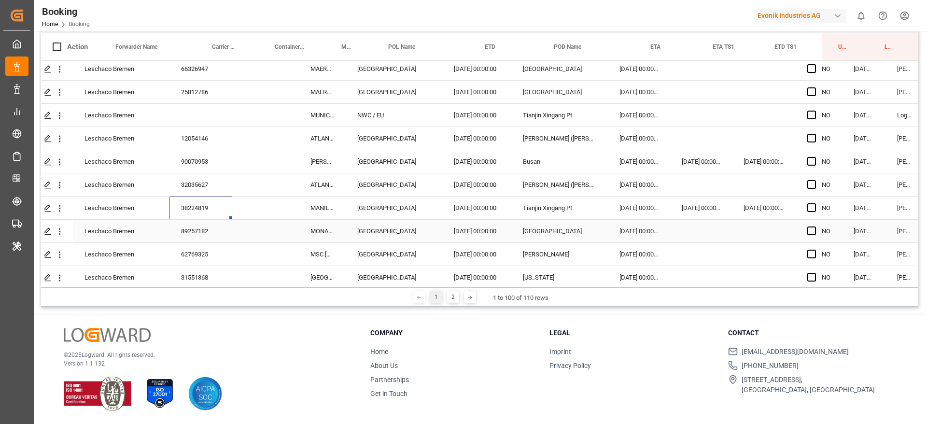
click at [212, 234] on div "89257182" at bounding box center [200, 231] width 63 height 23
checkbox input "true"
